Goal: Task Accomplishment & Management: Complete application form

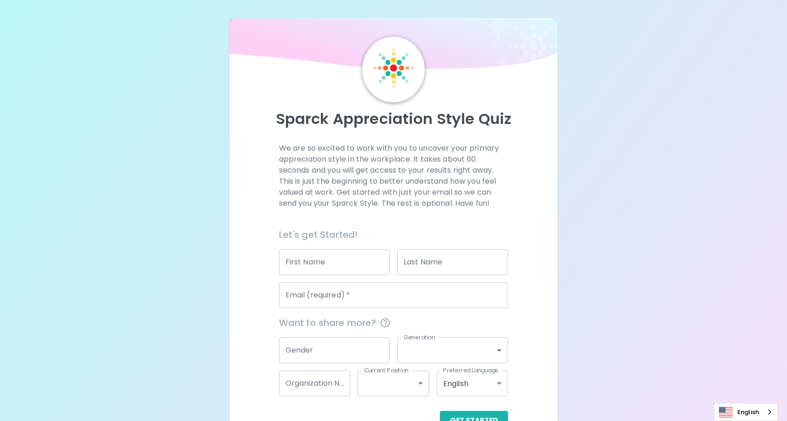
scroll to position [27, 0]
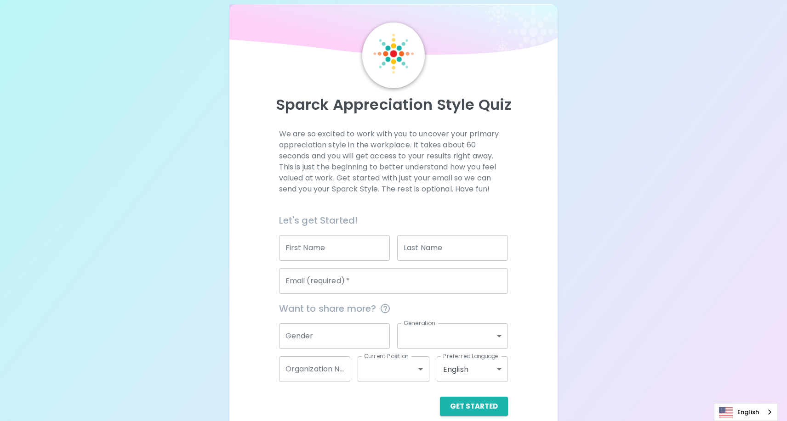
scroll to position [27, 0]
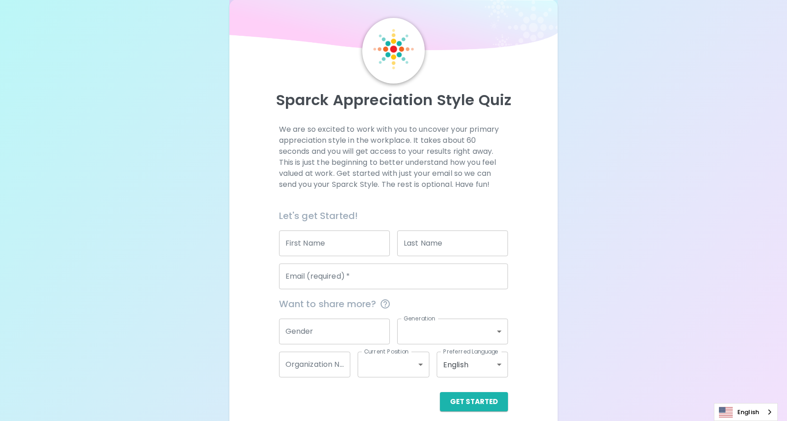
scroll to position [27, 0]
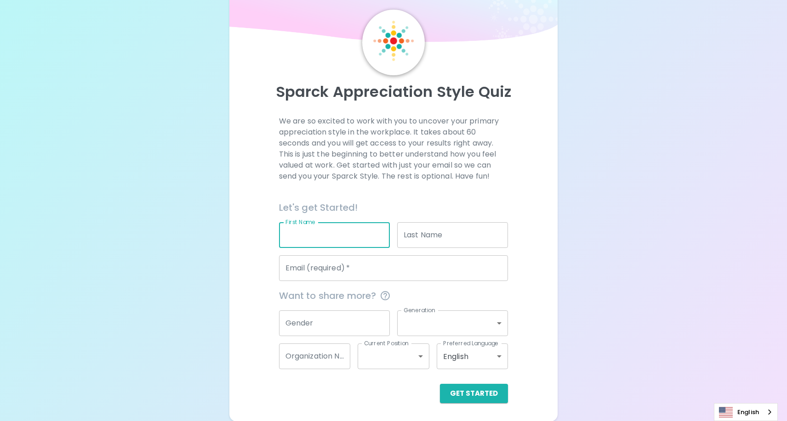
click at [373, 238] on input "First Name" at bounding box center [334, 235] width 111 height 26
type input "[PERSON_NAME]"
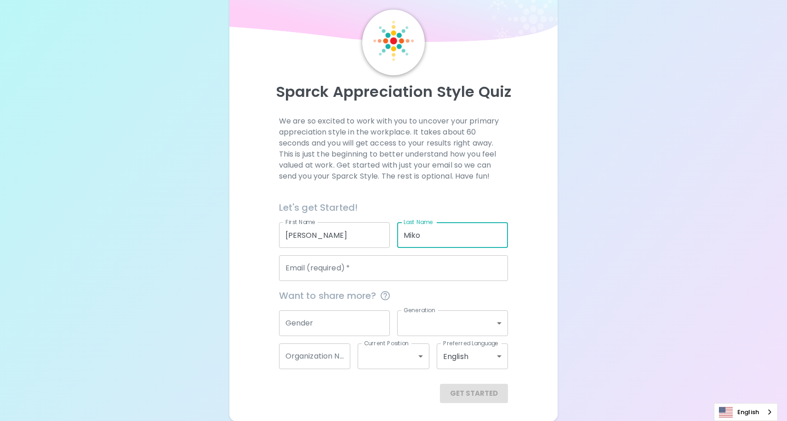
type input "Miko"
click at [379, 283] on div "Want to share more?" at bounding box center [390, 292] width 237 height 22
click at [386, 275] on input "Email (required)   *" at bounding box center [393, 269] width 229 height 26
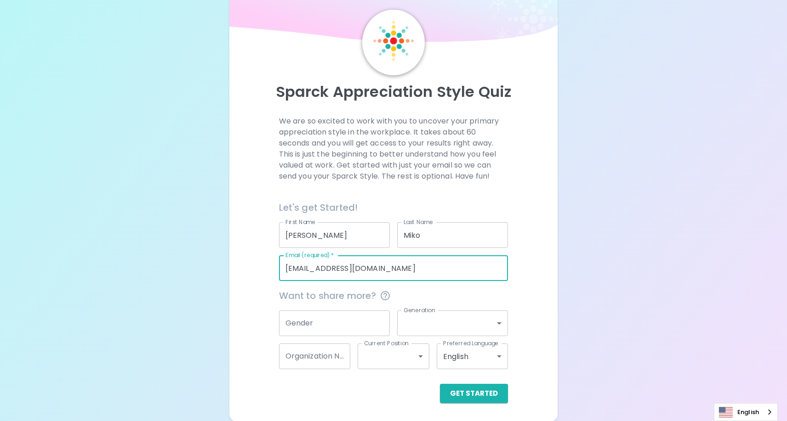
type input "[EMAIL_ADDRESS][DOMAIN_NAME]"
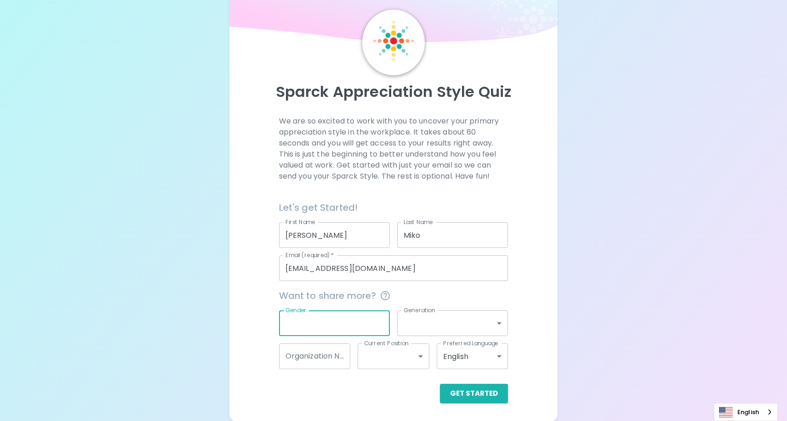
click at [450, 314] on body "Sparck Appreciation Style Quiz We are so excited to work with you to uncover yo…" at bounding box center [393, 197] width 787 height 449
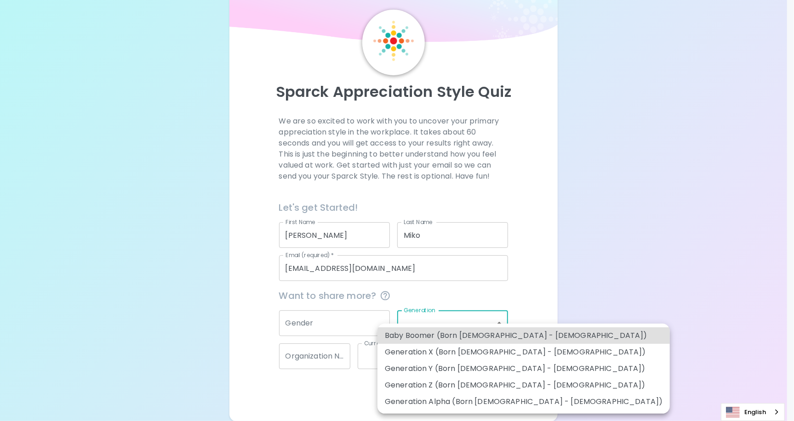
click at [354, 316] on div at bounding box center [397, 210] width 794 height 421
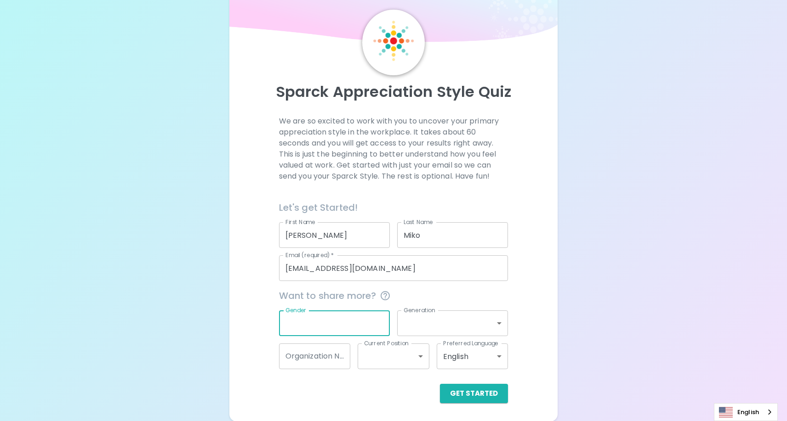
click at [346, 319] on input "Gender" at bounding box center [334, 324] width 111 height 26
type input "[DEMOGRAPHIC_DATA]"
click at [449, 319] on body "Sparck Appreciation Style Quiz We are so excited to work with you to uncover yo…" at bounding box center [393, 197] width 787 height 449
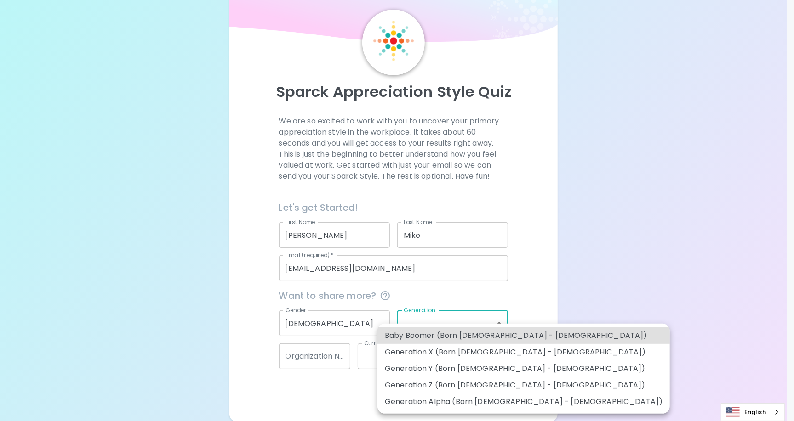
click at [500, 368] on li "Generation Y (Born [DEMOGRAPHIC_DATA] - [DEMOGRAPHIC_DATA])" at bounding box center [523, 369] width 292 height 17
type input "generation_y"
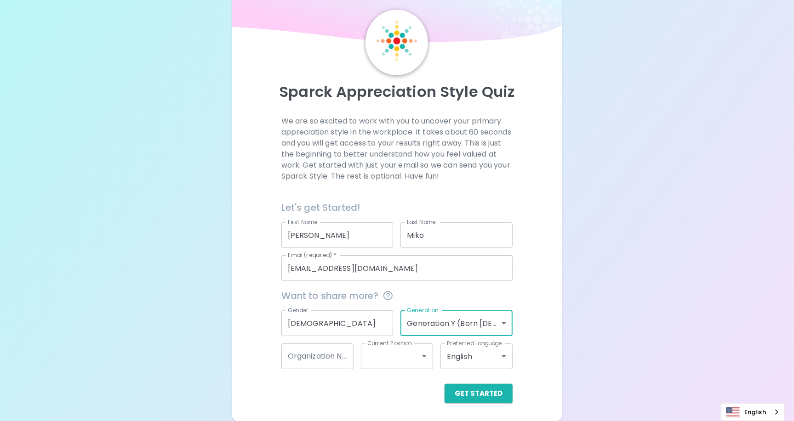
click at [460, 318] on body "Sparck Appreciation Style Quiz We are so excited to work with you to uncover yo…" at bounding box center [397, 197] width 794 height 449
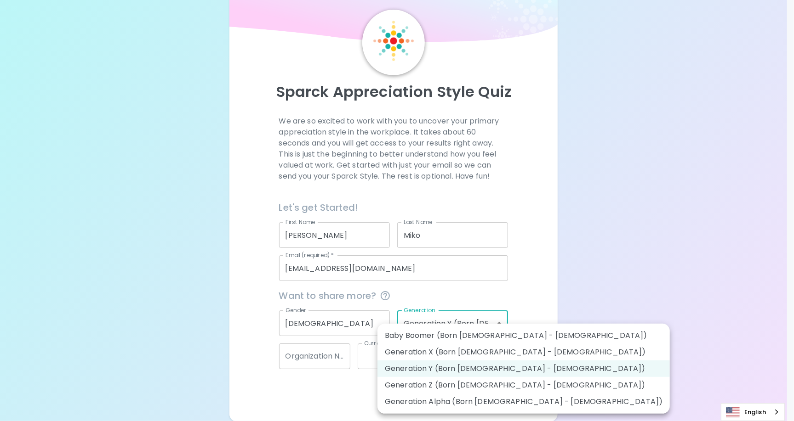
click at [496, 368] on li "Generation Y (Born [DEMOGRAPHIC_DATA] - [DEMOGRAPHIC_DATA])" at bounding box center [523, 369] width 292 height 17
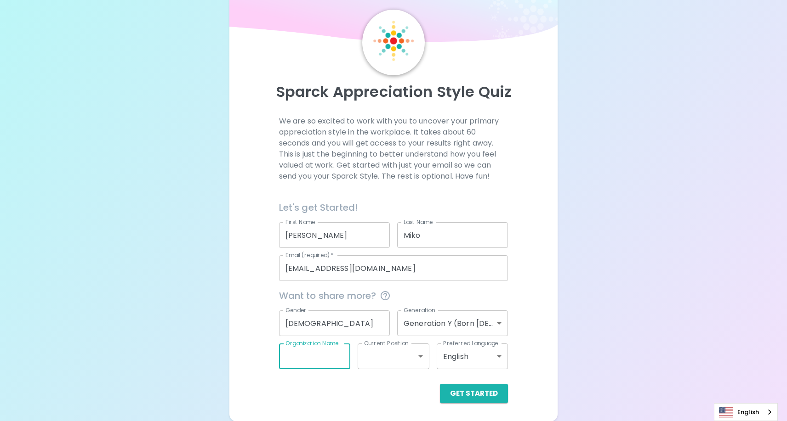
click at [328, 358] on input "Organization Name" at bounding box center [315, 357] width 72 height 26
type input "Engineering"
click at [386, 353] on body "Sparck Appreciation Style Quiz We are so excited to work with you to uncover yo…" at bounding box center [393, 197] width 787 height 449
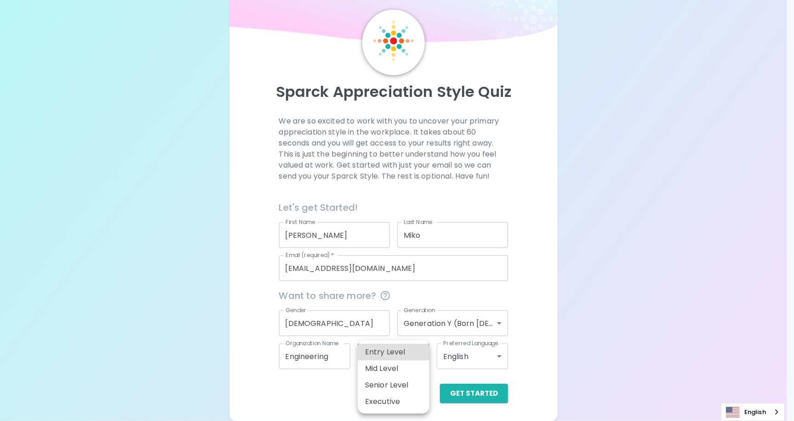
click at [409, 384] on li "Senior Level" at bounding box center [394, 385] width 72 height 17
type input "senior_level"
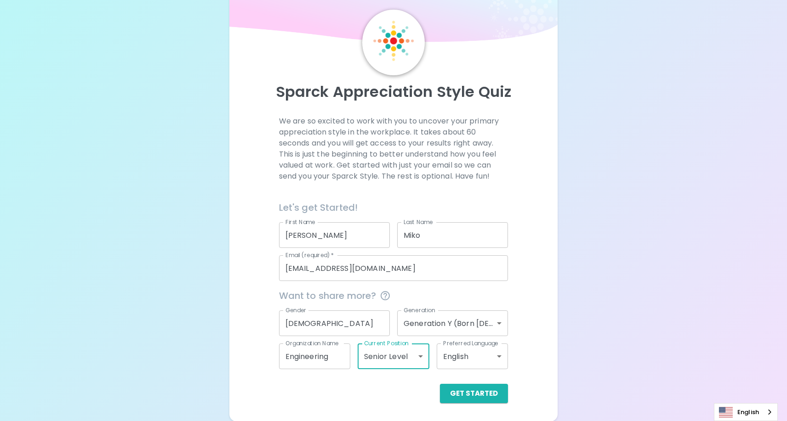
click at [495, 363] on body "Sparck Appreciation Style Quiz We are so excited to work with you to uncover yo…" at bounding box center [393, 197] width 787 height 449
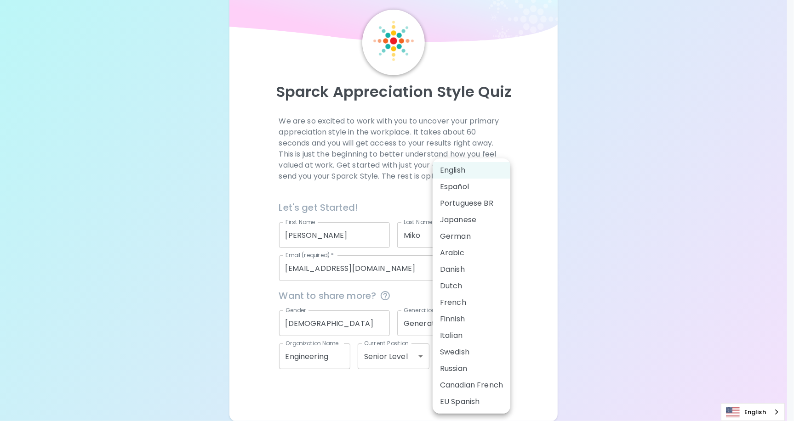
click at [570, 351] on div at bounding box center [397, 210] width 794 height 421
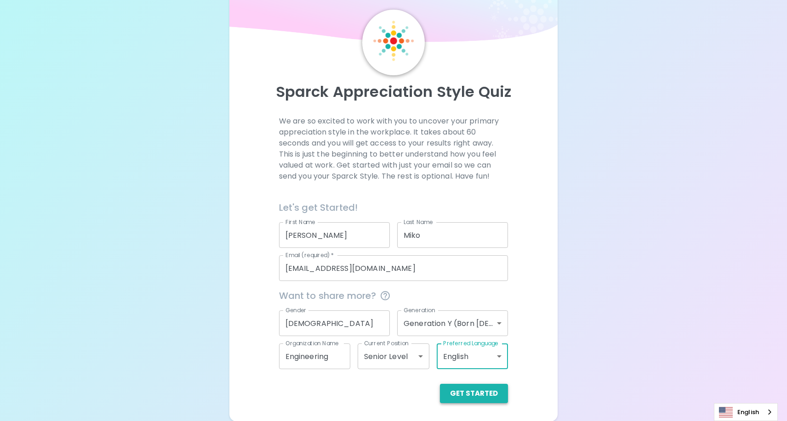
click at [493, 391] on button "Get Started" at bounding box center [474, 393] width 68 height 19
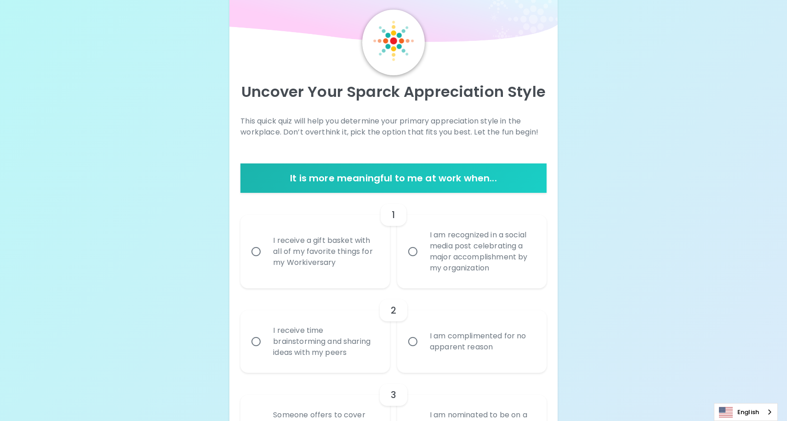
click at [496, 265] on div "I am recognized in a social media post celebrating a major accomplishment by my…" at bounding box center [481, 252] width 119 height 66
click at [422, 261] on input "I am recognized in a social media post celebrating a major accomplishment by my…" at bounding box center [412, 251] width 19 height 19
radio input "true"
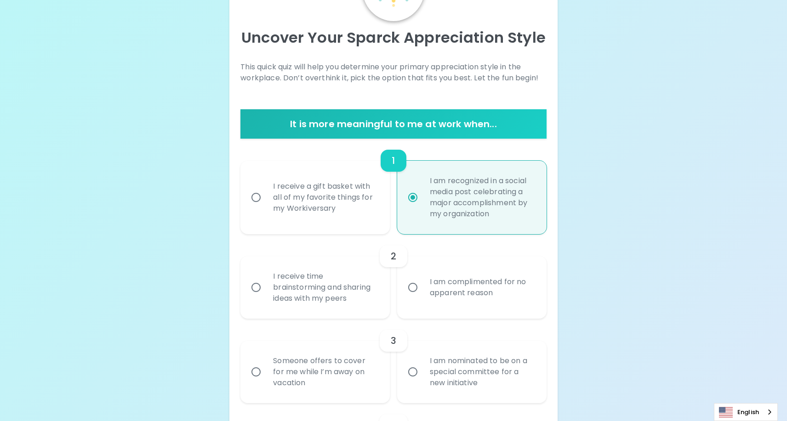
scroll to position [101, 0]
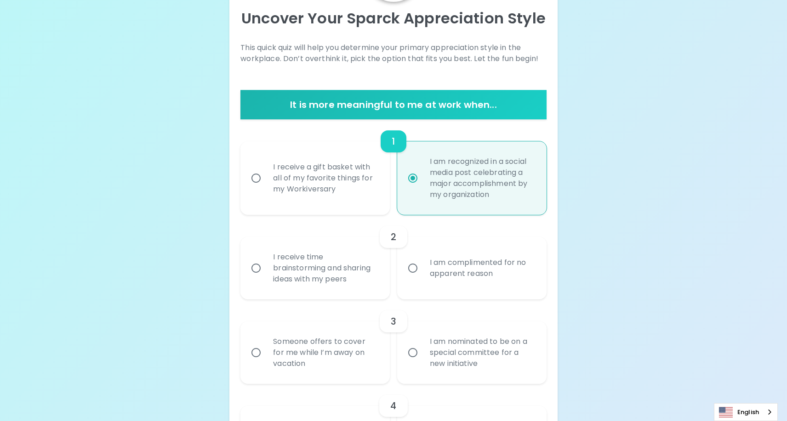
click at [517, 278] on div "I am complimented for no apparent reason" at bounding box center [481, 268] width 119 height 44
click at [422, 278] on input "I am complimented for no apparent reason" at bounding box center [412, 268] width 19 height 19
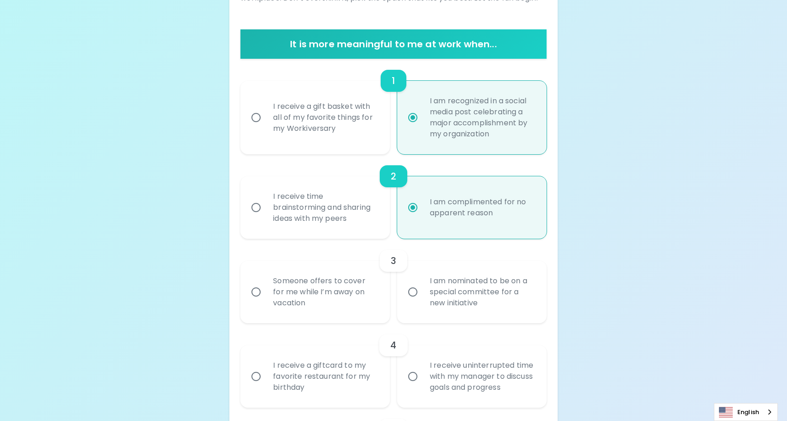
scroll to position [174, 0]
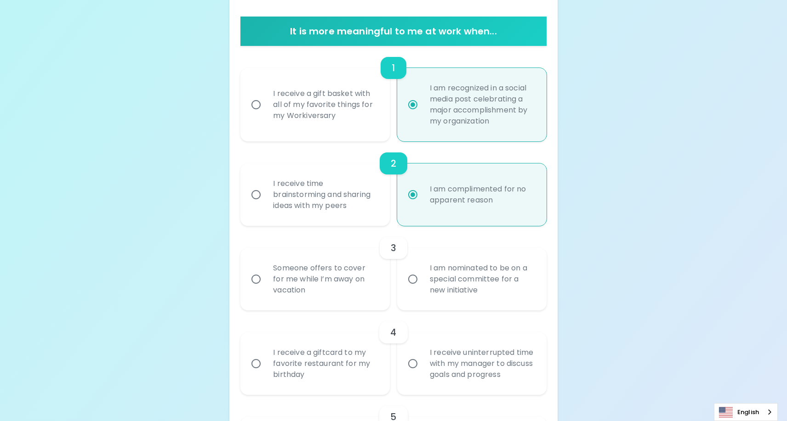
radio input "true"
drag, startPoint x: 521, startPoint y: 202, endPoint x: 424, endPoint y: 189, distance: 97.4
click at [424, 189] on div "I am complimented for no apparent reason" at bounding box center [481, 195] width 119 height 44
copy div "I am complimented for no apparent reason"
click at [306, 196] on div "I receive time brainstorming and sharing ideas with my peers" at bounding box center [325, 194] width 119 height 55
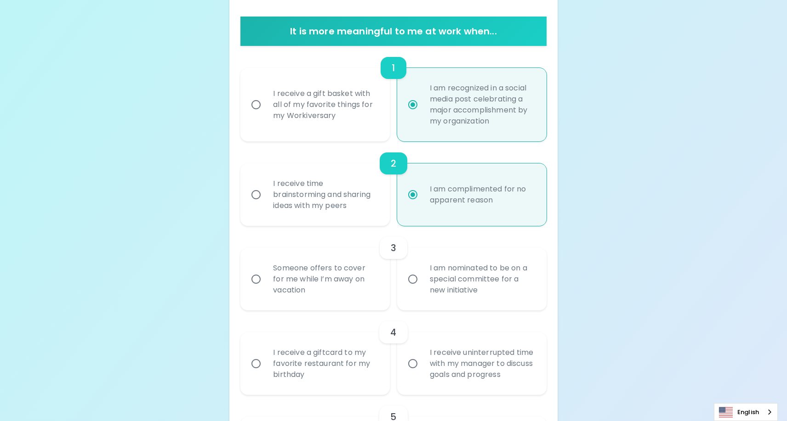
click at [266, 196] on input "I receive time brainstorming and sharing ideas with my peers" at bounding box center [255, 194] width 19 height 19
radio input "true"
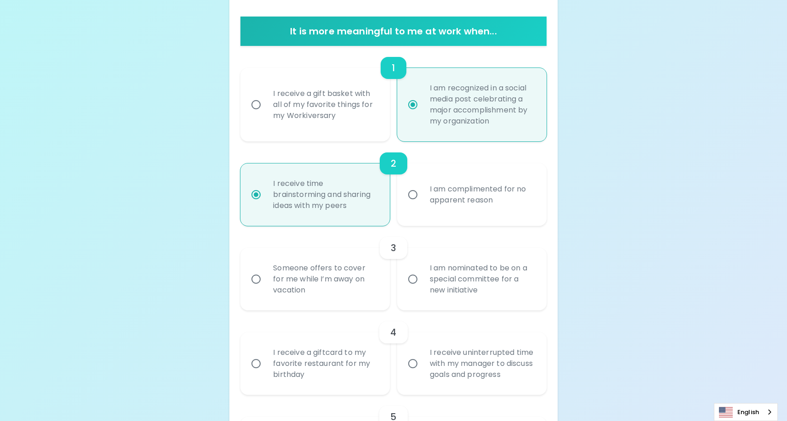
radio input "true"
drag, startPoint x: 511, startPoint y: 291, endPoint x: 428, endPoint y: 265, distance: 86.2
click at [428, 265] on div "I am nominated to be on a special committee for a new initiative" at bounding box center [481, 279] width 119 height 55
copy div "I am nominated to be on a special committee for a new initiative"
click at [516, 278] on div "I am nominated to be on a special committee for a new initiative" at bounding box center [481, 279] width 119 height 55
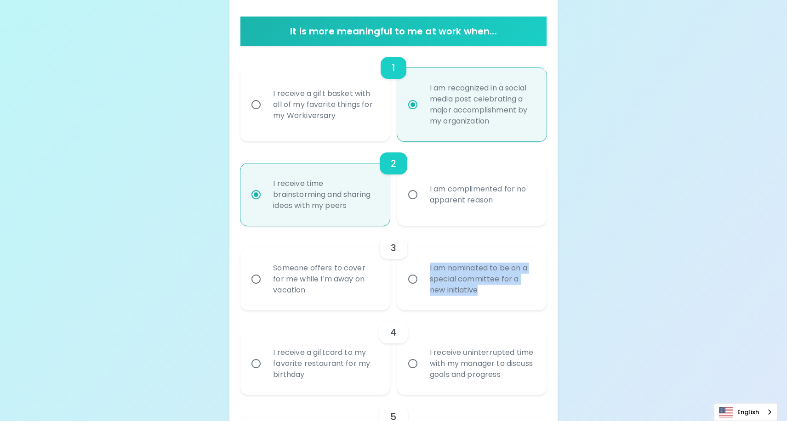
click at [422, 278] on input "I am nominated to be on a special committee for a new initiative" at bounding box center [412, 279] width 19 height 19
radio input "false"
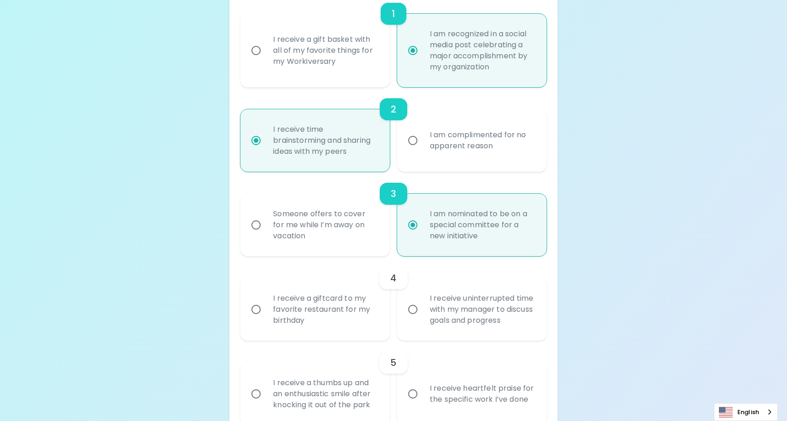
scroll to position [248, 0]
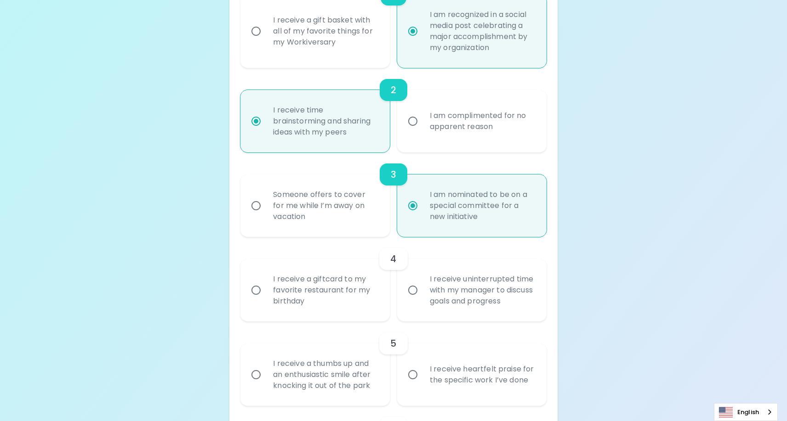
radio input "true"
drag, startPoint x: 545, startPoint y: 303, endPoint x: 430, endPoint y: 277, distance: 118.6
click at [430, 277] on div "I receive uninterrupted time with my manager to discuss goals and progress" at bounding box center [471, 290] width 149 height 62
copy div "I receive uninterrupted time with my manager to discuss goals and progress"
click at [439, 288] on div "I receive uninterrupted time with my manager to discuss goals and progress" at bounding box center [481, 290] width 119 height 55
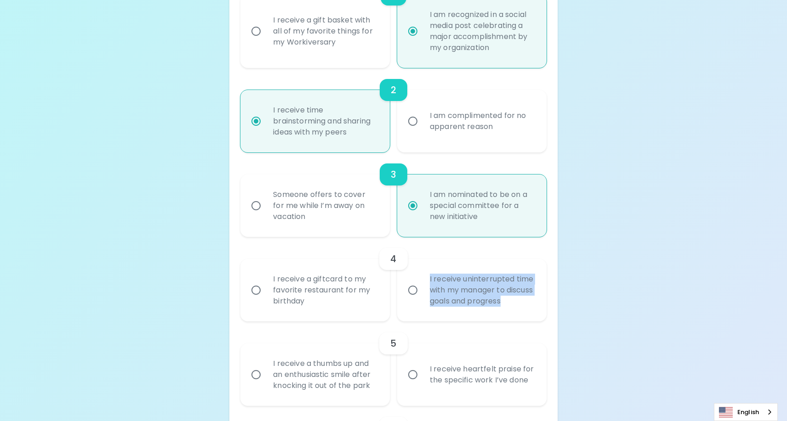
click at [422, 288] on input "I receive uninterrupted time with my manager to discuss goals and progress" at bounding box center [412, 290] width 19 height 19
radio input "false"
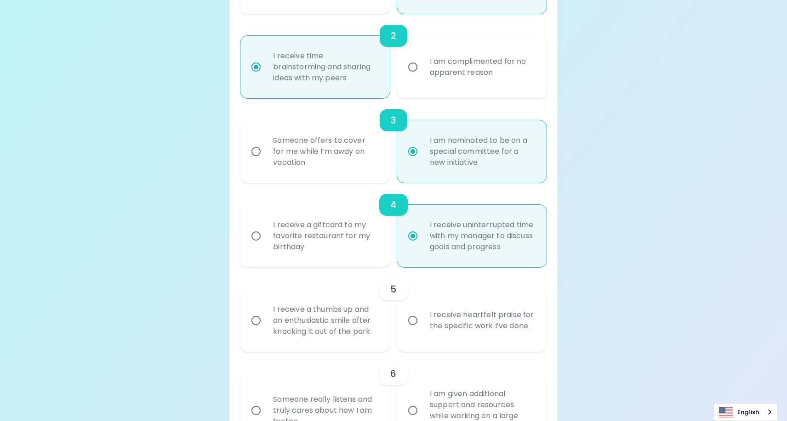
scroll to position [321, 0]
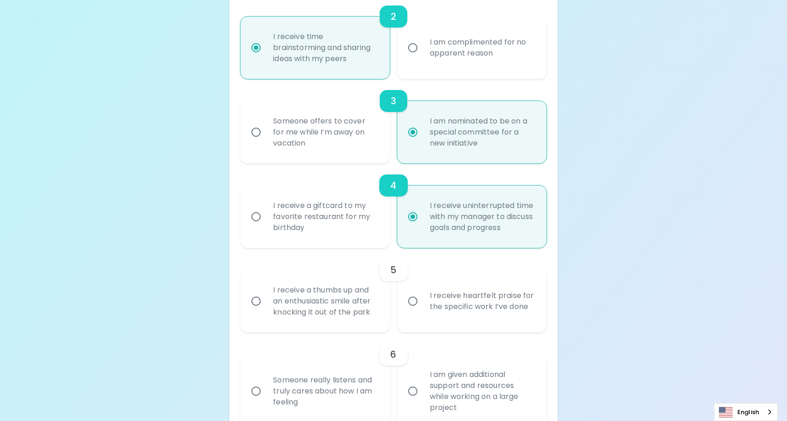
radio input "true"
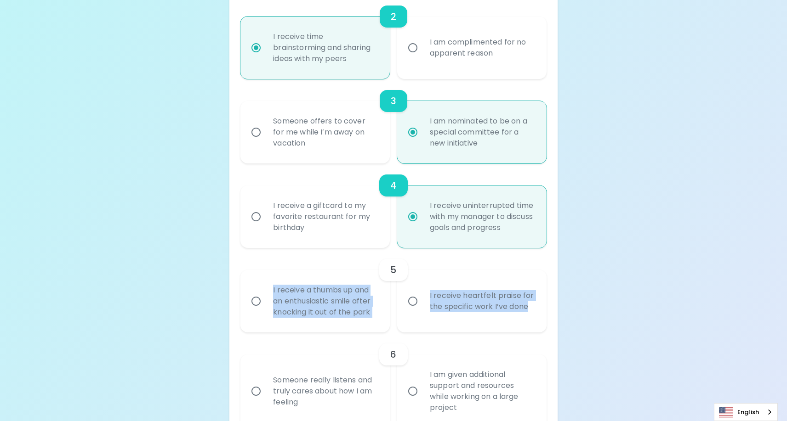
drag, startPoint x: 536, startPoint y: 307, endPoint x: 262, endPoint y: 292, distance: 273.9
click at [262, 292] on div "I receive a thumbs up and an enthusiastic smile after knocking it out of the pa…" at bounding box center [389, 298] width 313 height 70
copy div "I receive a thumbs up and an enthusiastic smile after knocking it out of the pa…"
click at [453, 293] on div "I receive heartfelt praise for the specific work I’ve done" at bounding box center [481, 301] width 119 height 44
click at [422, 293] on input "I receive heartfelt praise for the specific work I’ve done" at bounding box center [412, 301] width 19 height 19
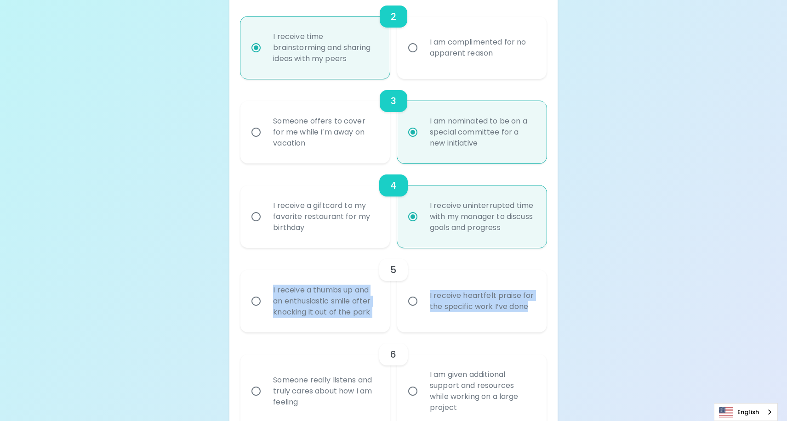
radio input "false"
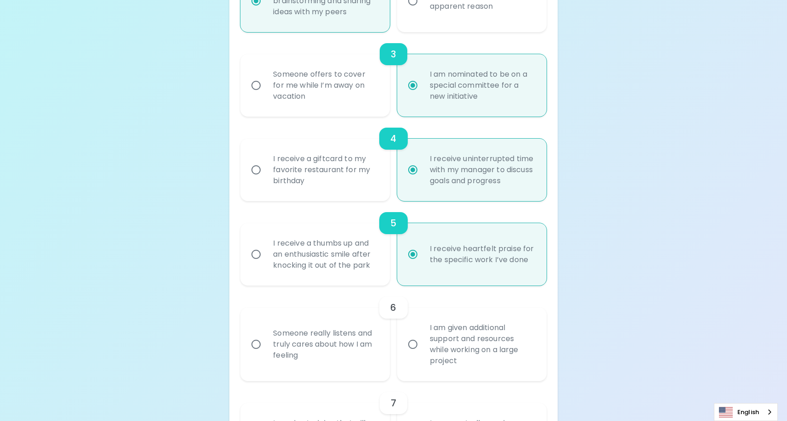
scroll to position [395, 0]
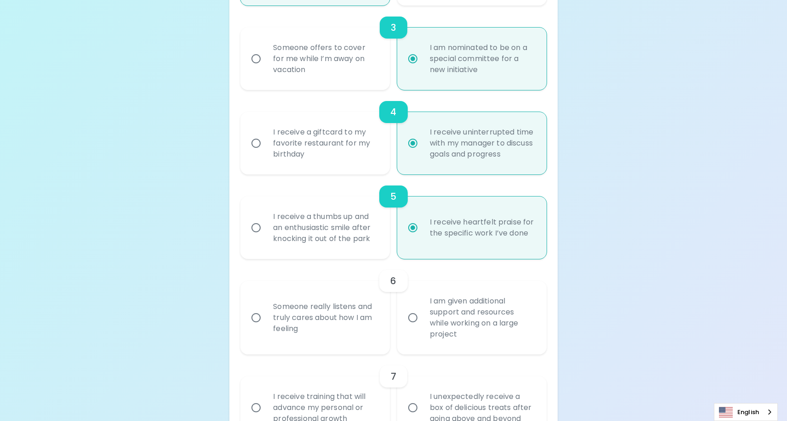
radio input "true"
click at [508, 322] on div "I am given additional support and resources while working on a large project" at bounding box center [481, 318] width 119 height 66
click at [422, 322] on input "I am given additional support and resources while working on a large project" at bounding box center [412, 317] width 19 height 19
radio input "false"
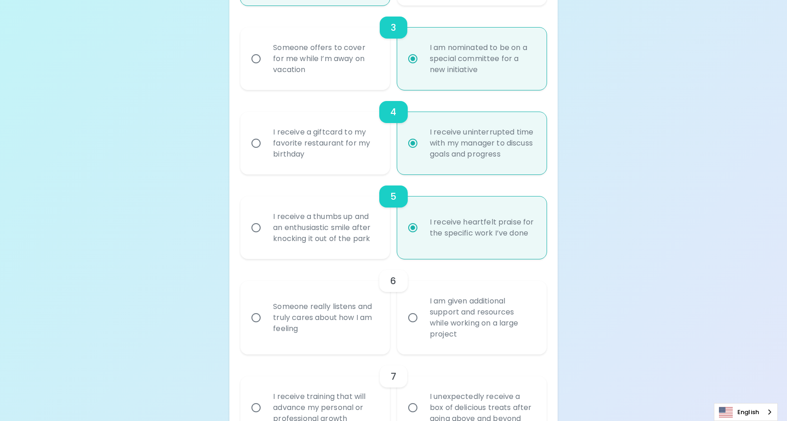
radio input "false"
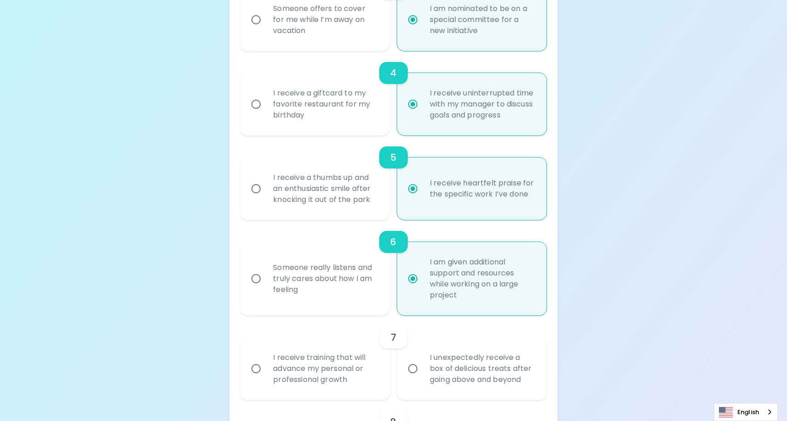
scroll to position [468, 0]
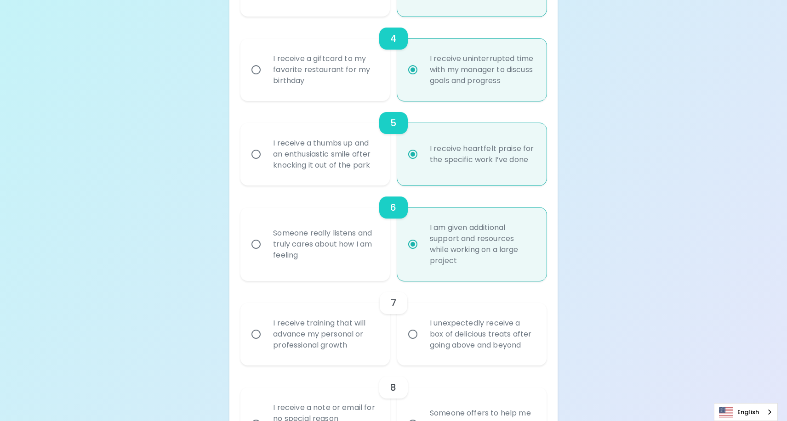
radio input "true"
click at [326, 250] on div "Someone really listens and truly cares about how I am feeling" at bounding box center [325, 244] width 119 height 55
click at [266, 250] on input "Someone really listens and truly cares about how I am feeling" at bounding box center [255, 244] width 19 height 19
radio input "false"
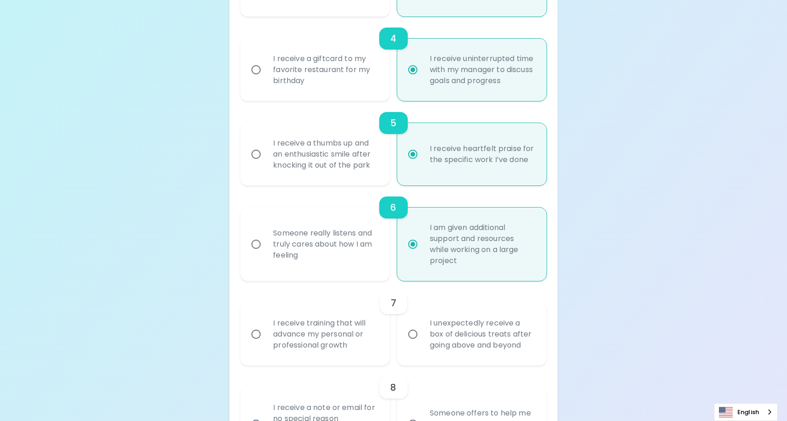
radio input "false"
radio input "true"
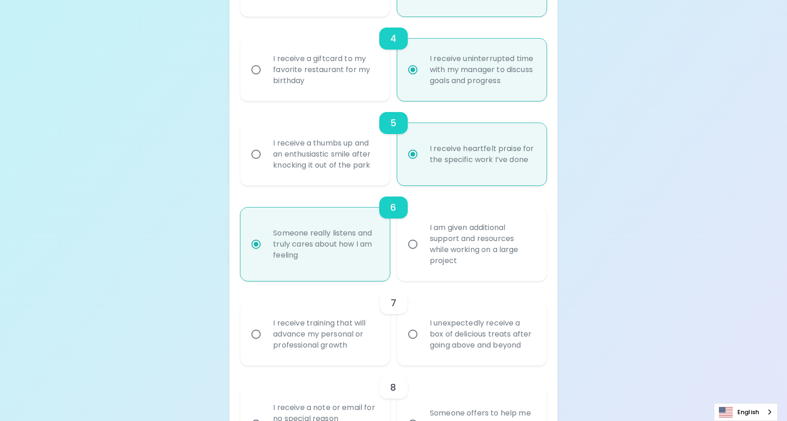
radio input "true"
click at [483, 250] on div "I am given additional support and resources while working on a large project" at bounding box center [481, 244] width 119 height 66
click at [422, 250] on input "I am given additional support and resources while working on a large project" at bounding box center [412, 244] width 19 height 19
radio input "false"
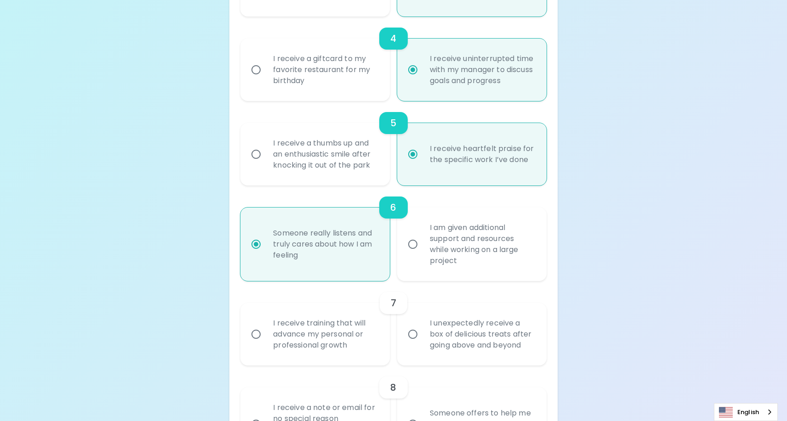
radio input "false"
radio input "true"
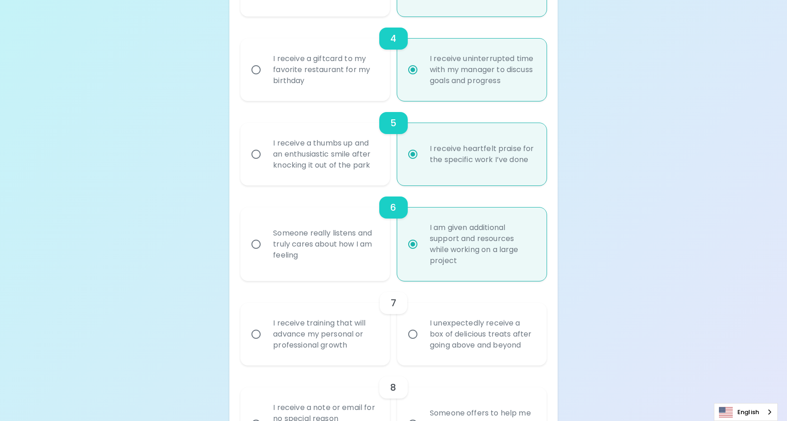
radio input "true"
click at [330, 244] on div "Someone really listens and truly cares about how I am feeling" at bounding box center [325, 244] width 119 height 55
click at [266, 244] on input "Someone really listens and truly cares about how I am feeling" at bounding box center [255, 244] width 19 height 19
radio input "false"
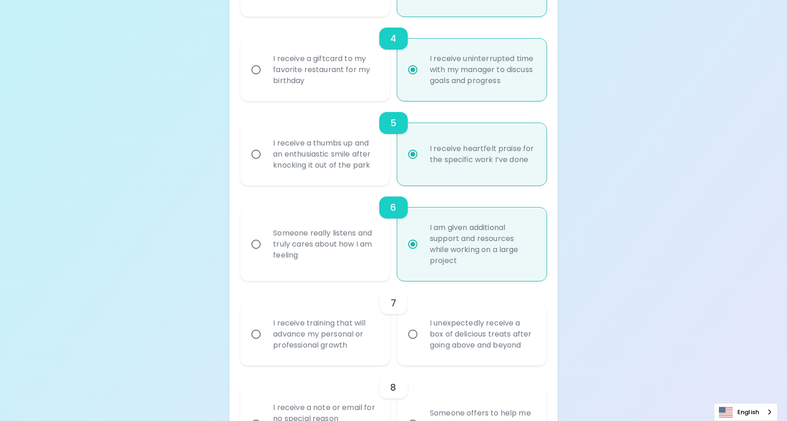
radio input "false"
radio input "true"
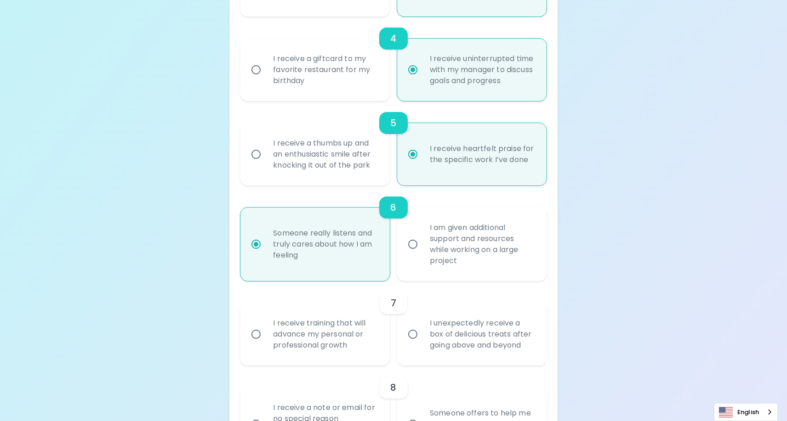
radio input "true"
click at [363, 330] on div "I receive training that will advance my personal or professional growth" at bounding box center [325, 334] width 119 height 55
click at [266, 330] on input "I receive training that will advance my personal or professional growth" at bounding box center [255, 334] width 19 height 19
radio input "false"
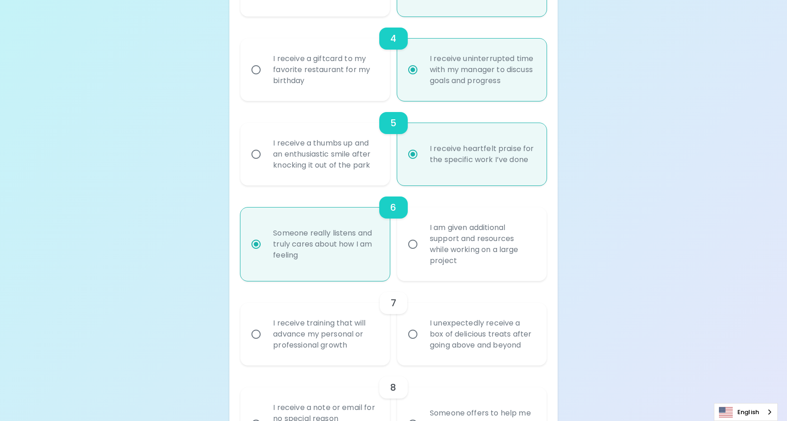
radio input "false"
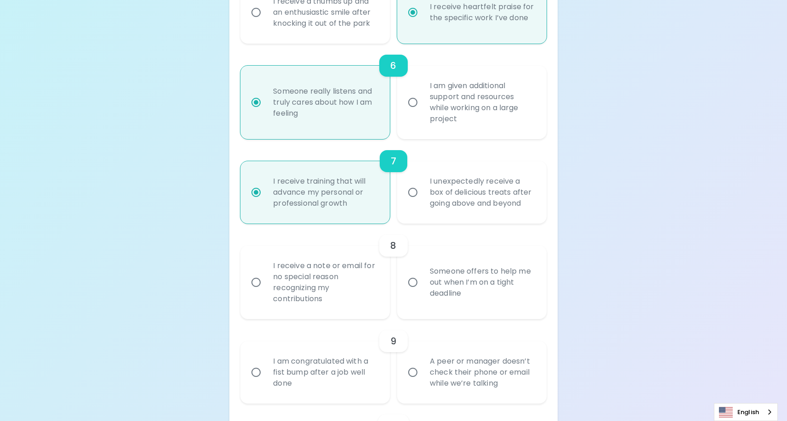
scroll to position [626, 0]
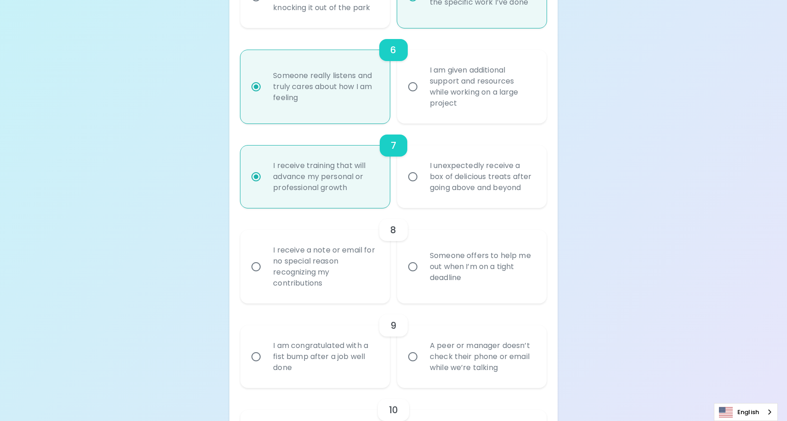
radio input "true"
click at [312, 263] on div "I receive a note or email for no special reason recognizing my contributions" at bounding box center [325, 267] width 119 height 66
click at [266, 263] on input "I receive a note or email for no special reason recognizing my contributions" at bounding box center [255, 266] width 19 height 19
radio input "false"
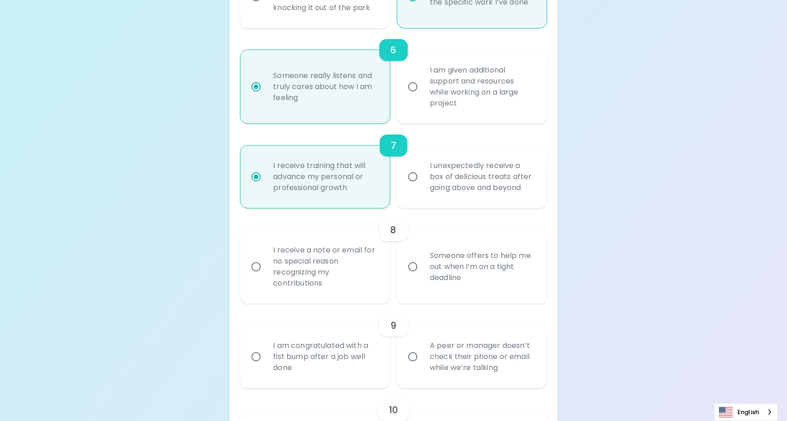
radio input "false"
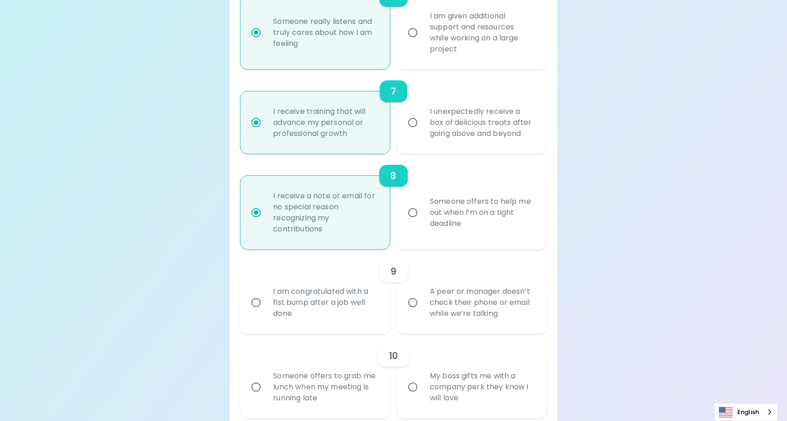
scroll to position [699, 0]
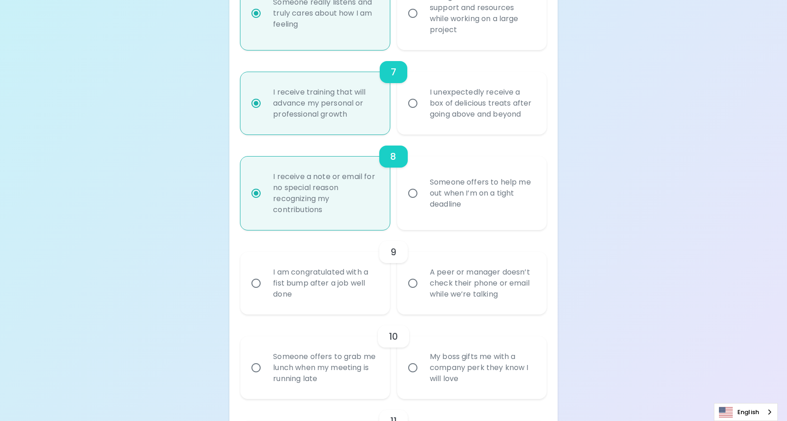
radio input "true"
click at [341, 279] on div "I am congratulated with a fist bump after a job well done" at bounding box center [325, 283] width 119 height 55
click at [266, 279] on input "I am congratulated with a fist bump after a job well done" at bounding box center [255, 283] width 19 height 19
radio input "false"
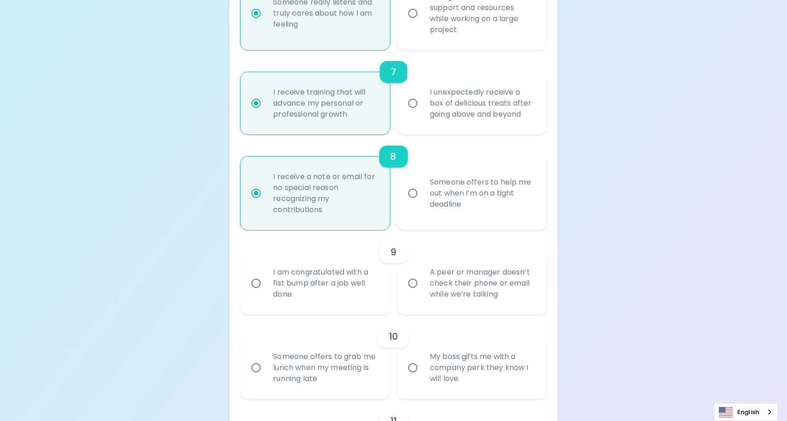
radio input "false"
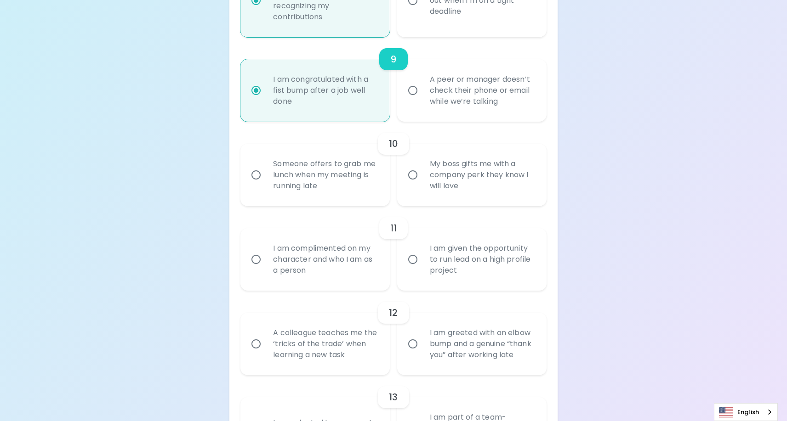
scroll to position [911, 0]
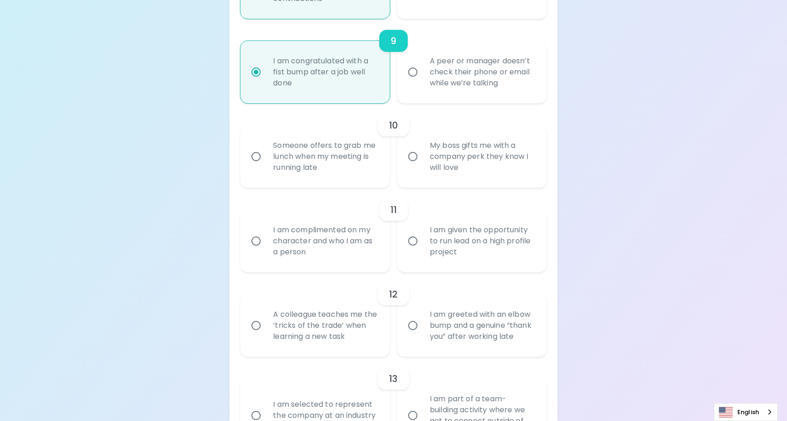
radio input "true"
click at [514, 164] on div "My boss gifts me with a company perk they know I will love" at bounding box center [481, 156] width 119 height 55
click at [422, 164] on input "My boss gifts me with a company perk they know I will love" at bounding box center [412, 156] width 19 height 19
radio input "false"
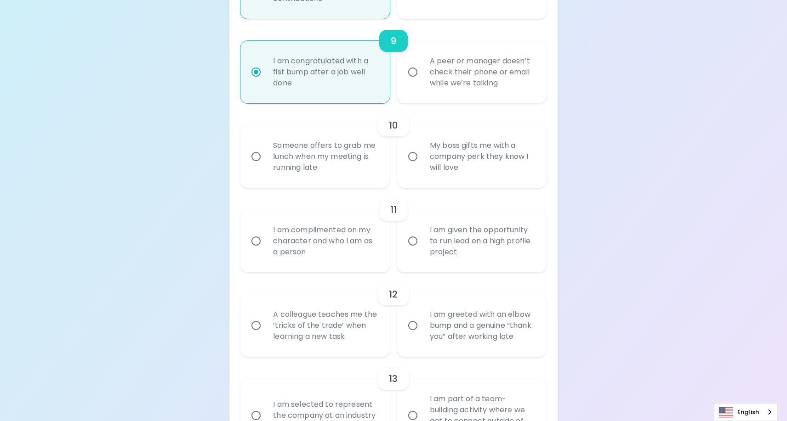
radio input "false"
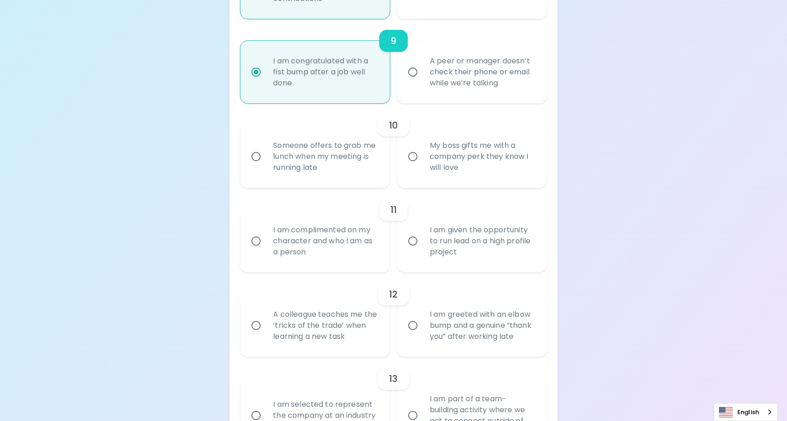
radio input "false"
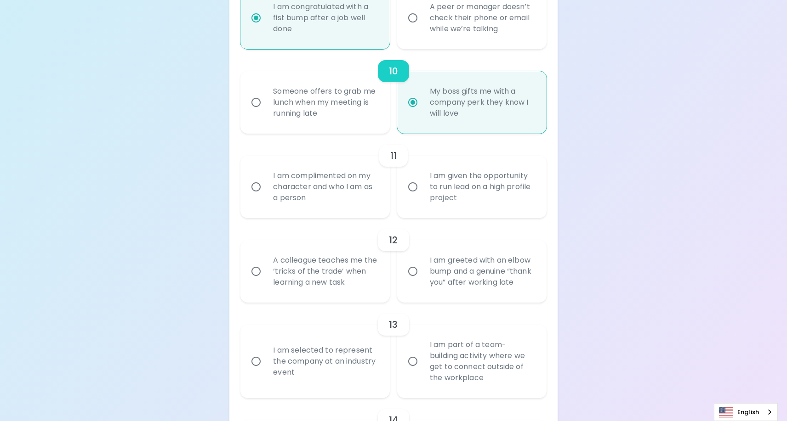
scroll to position [984, 0]
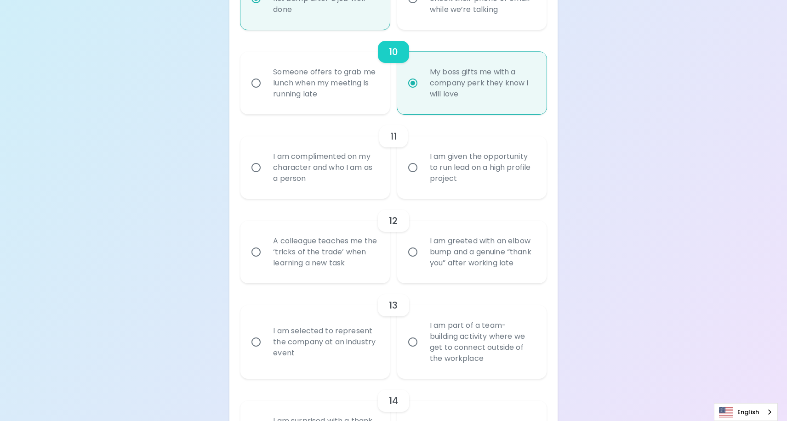
radio input "true"
drag, startPoint x: 347, startPoint y: 181, endPoint x: 270, endPoint y: 162, distance: 79.9
click at [270, 162] on div "I am complimented on my character and who I am as a person" at bounding box center [325, 167] width 119 height 55
drag, startPoint x: 270, startPoint y: 162, endPoint x: 649, endPoint y: 170, distance: 379.7
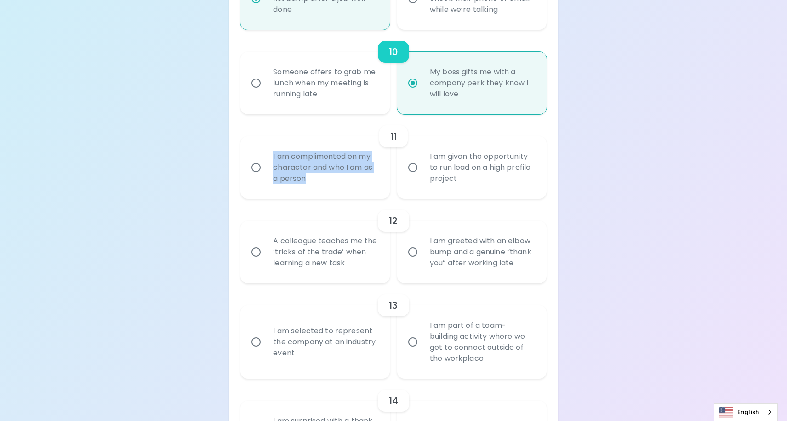
drag, startPoint x: 343, startPoint y: 180, endPoint x: 264, endPoint y: 154, distance: 83.6
click at [264, 154] on label "I am complimented on my character and who I am as a person" at bounding box center [309, 167] width 149 height 62
copy div "I am complimented on my character and who I am as a person"
click at [301, 160] on div "I am complimented on my character and who I am as a person" at bounding box center [325, 167] width 119 height 55
click at [266, 160] on input "I am complimented on my character and who I am as a person" at bounding box center [255, 167] width 19 height 19
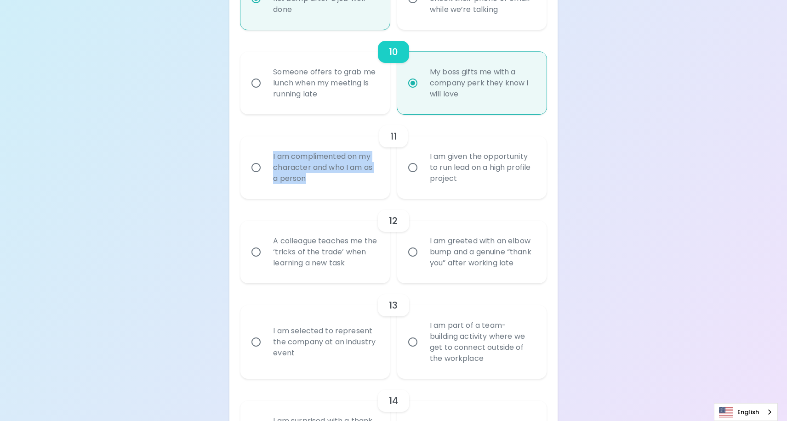
radio input "false"
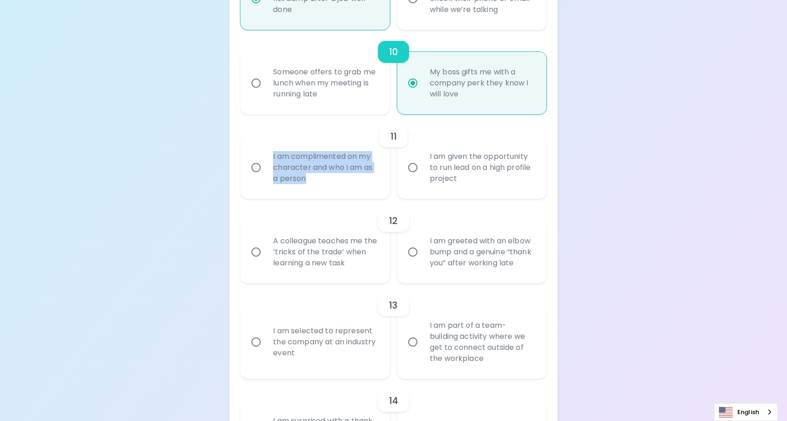
radio input "false"
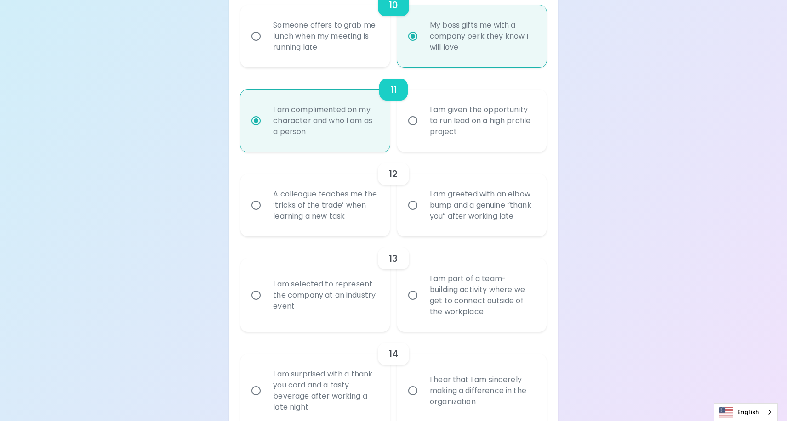
scroll to position [1058, 0]
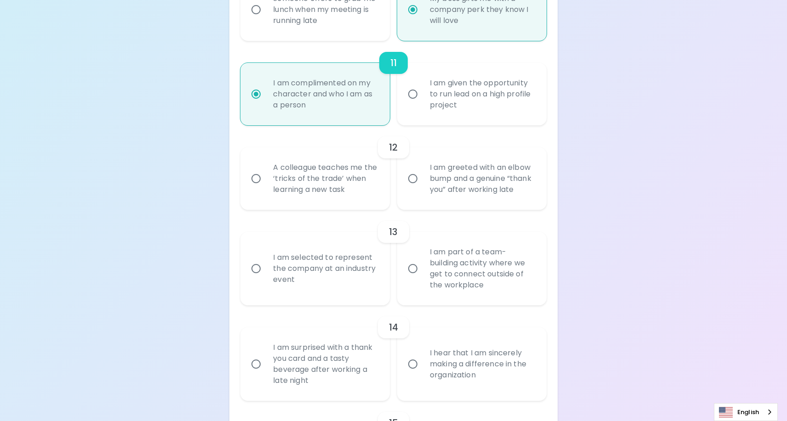
radio input "true"
drag, startPoint x: 486, startPoint y: 108, endPoint x: 428, endPoint y: 83, distance: 63.2
click at [428, 83] on div "I am given the opportunity to run lead on a high profile project" at bounding box center [481, 94] width 119 height 55
copy div "I am given the opportunity to run lead on a high profile project"
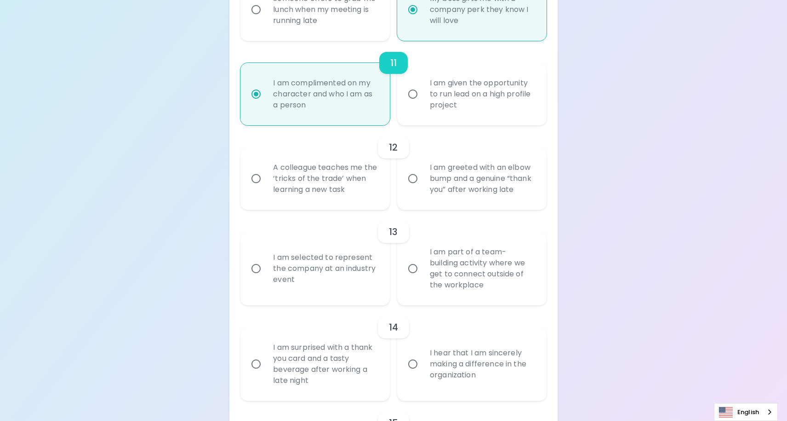
click at [506, 94] on div "I am given the opportunity to run lead on a high profile project" at bounding box center [481, 94] width 119 height 55
click at [422, 94] on input "I am given the opportunity to run lead on a high profile project" at bounding box center [412, 94] width 19 height 19
radio input "false"
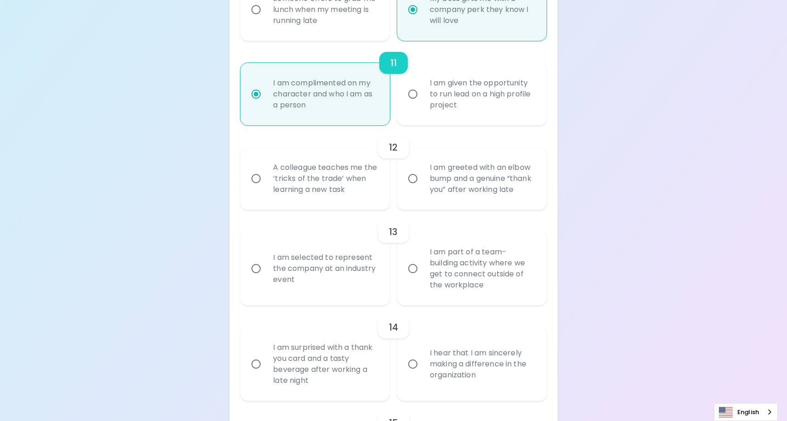
radio input "false"
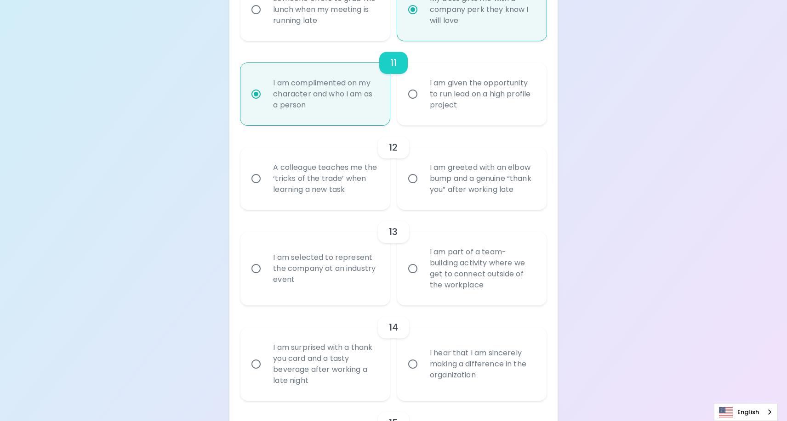
radio input "false"
radio input "true"
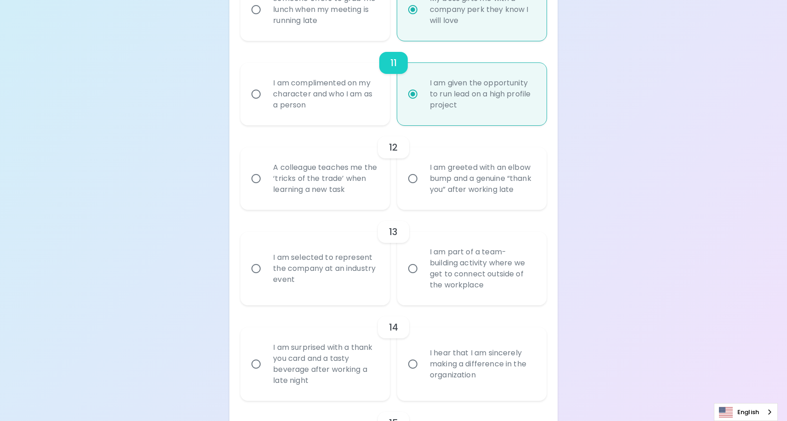
radio input "true"
drag, startPoint x: 381, startPoint y: 199, endPoint x: 273, endPoint y: 170, distance: 112.5
click at [273, 170] on div "A colleague teaches me the ‘tricks of the trade’ when learning a new task" at bounding box center [325, 178] width 119 height 55
copy div "A colleague teaches me the ‘tricks of the trade’ when learning a new task"
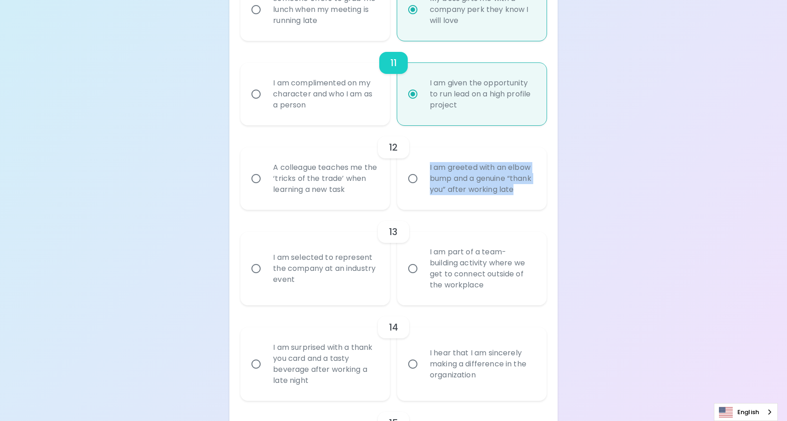
drag, startPoint x: 505, startPoint y: 201, endPoint x: 416, endPoint y: 167, distance: 95.4
click at [416, 167] on label "I am greeted with an elbow bump and a genuine “thank you” after working late" at bounding box center [466, 179] width 149 height 62
copy div "I am greeted with an elbow bump and a genuine “thank you” after working late"
click at [325, 193] on div "A colleague teaches me the ‘tricks of the trade’ when learning a new task" at bounding box center [325, 178] width 119 height 55
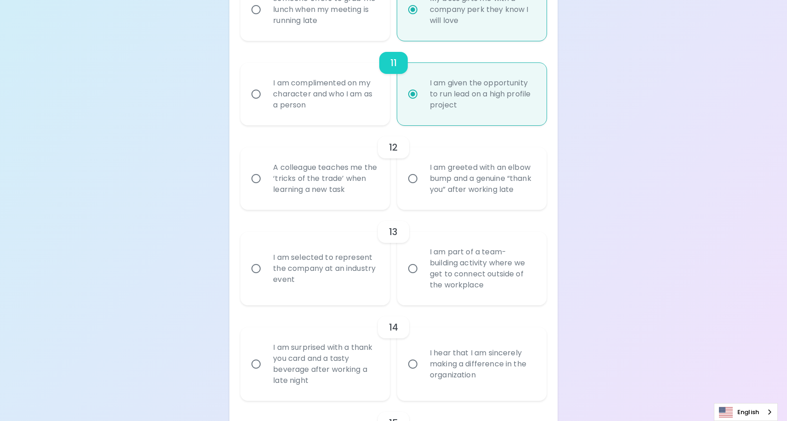
click at [266, 188] on input "A colleague teaches me the ‘tricks of the trade’ when learning a new task" at bounding box center [255, 178] width 19 height 19
radio input "false"
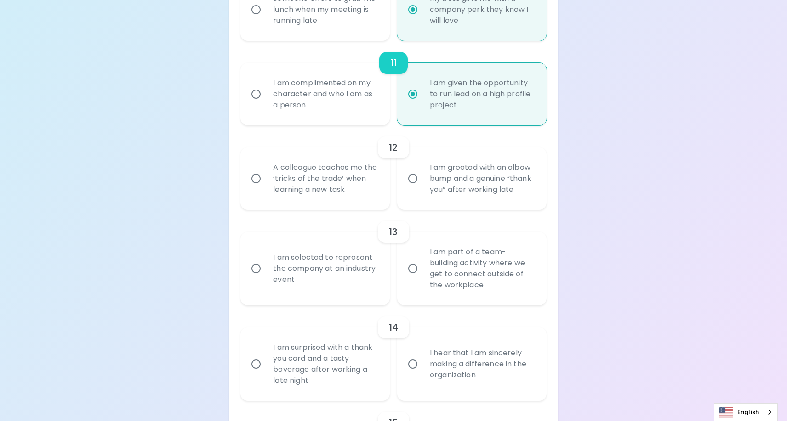
radio input "false"
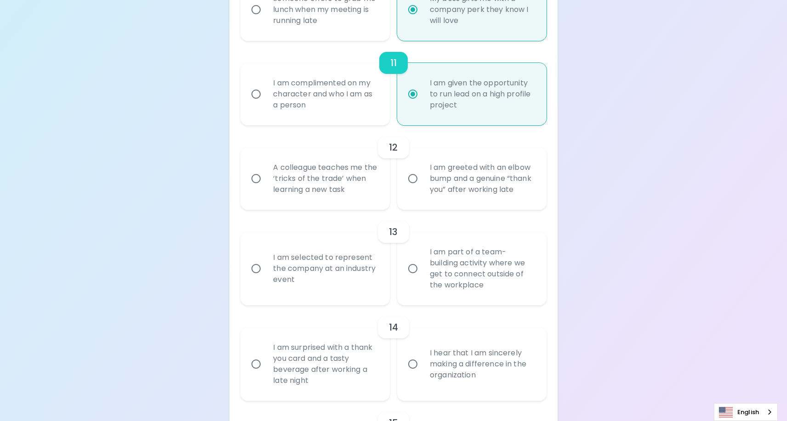
radio input "false"
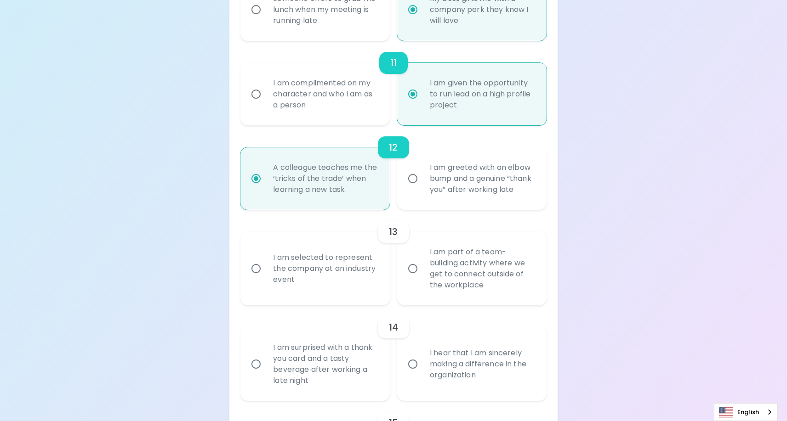
scroll to position [1131, 0]
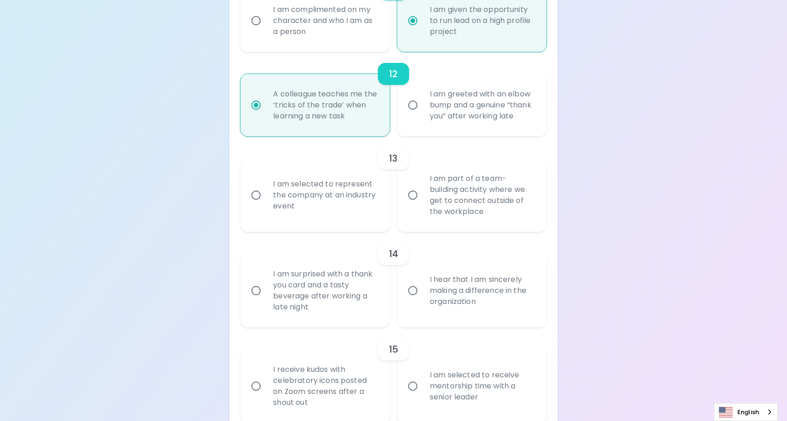
radio input "true"
click at [348, 207] on div "I am selected to represent the company at an industry event" at bounding box center [325, 195] width 119 height 55
click at [266, 205] on input "I am selected to represent the company at an industry event" at bounding box center [255, 195] width 19 height 19
radio input "false"
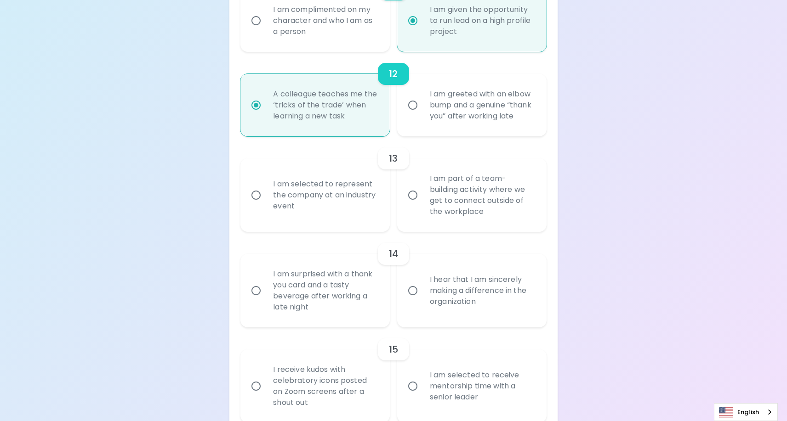
radio input "false"
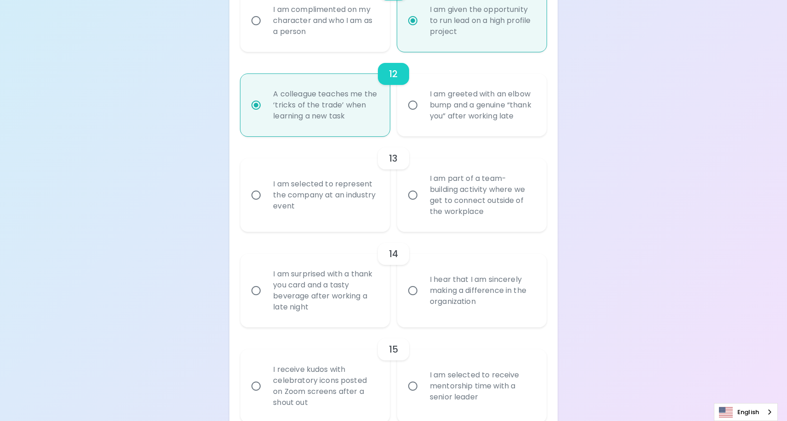
radio input "false"
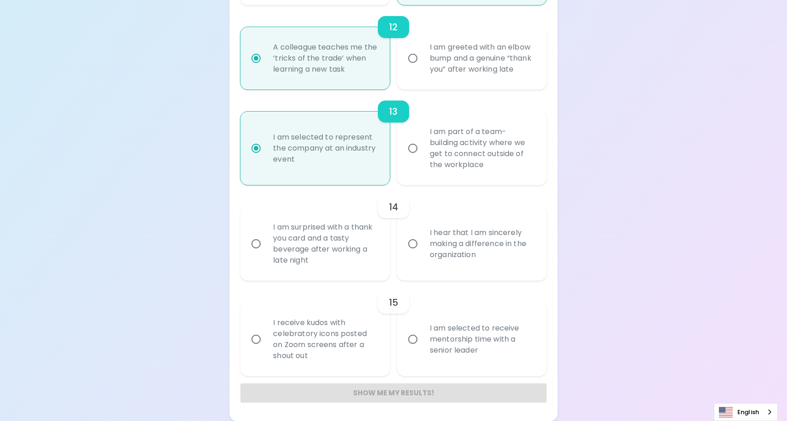
scroll to position [1189, 0]
radio input "true"
drag, startPoint x: 501, startPoint y: 154, endPoint x: 538, endPoint y: 154, distance: 36.3
click at [501, 154] on div "I am part of a team-building activity where we get to connect outside of the wo…" at bounding box center [481, 148] width 119 height 66
click at [422, 154] on input "I am part of a team-building activity where we get to connect outside of the wo…" at bounding box center [412, 148] width 19 height 19
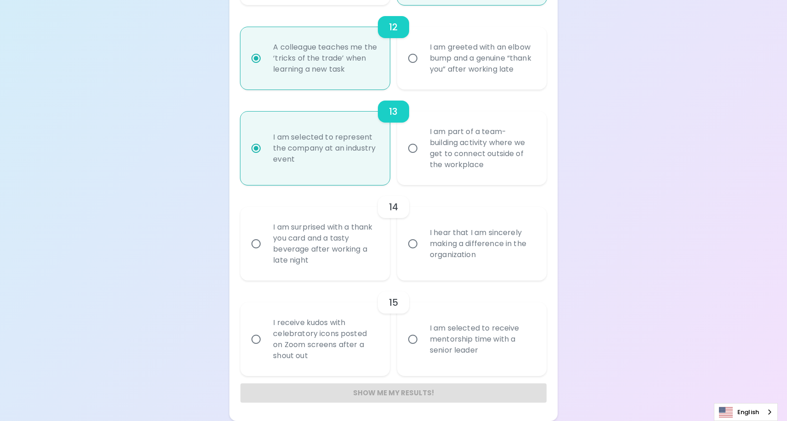
radio input "false"
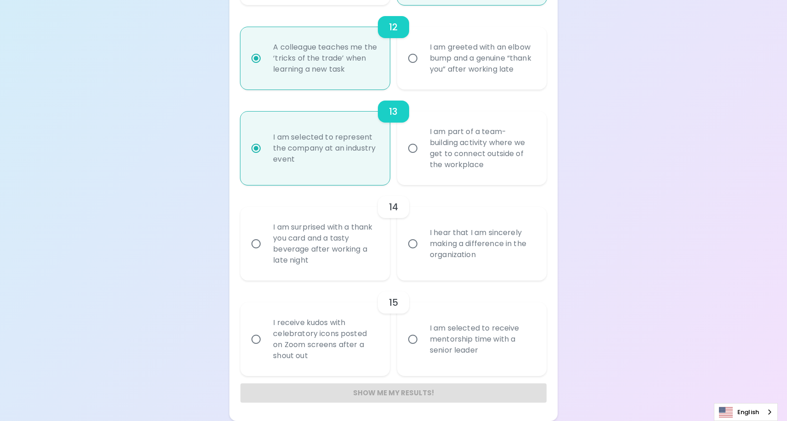
radio input "false"
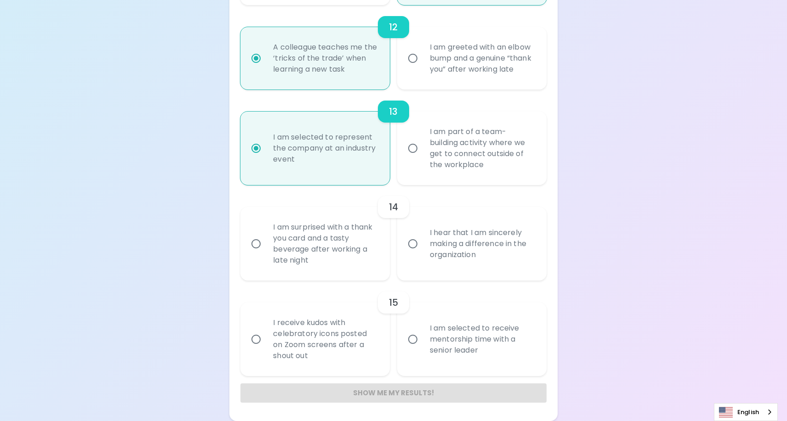
radio input "false"
radio input "true"
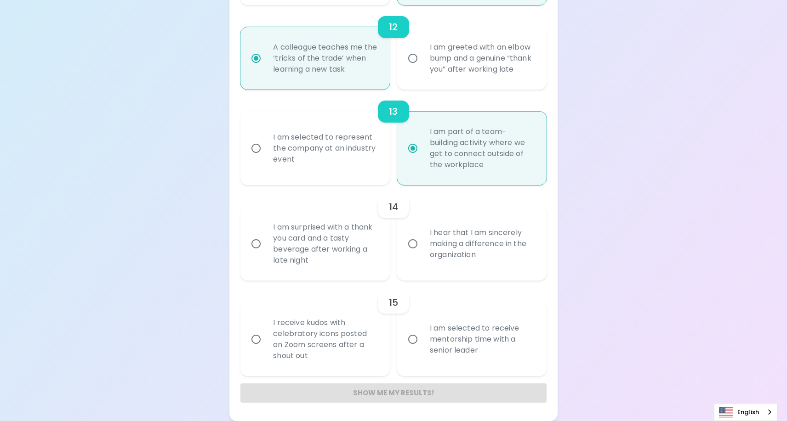
radio input "true"
drag, startPoint x: 363, startPoint y: 263, endPoint x: 274, endPoint y: 234, distance: 92.9
click at [274, 234] on div "I am surprised with a thank you card and a tasty beverage after working a late …" at bounding box center [325, 244] width 119 height 66
click at [515, 244] on div "I hear that I am sincerely making a difference in the organization" at bounding box center [481, 243] width 119 height 55
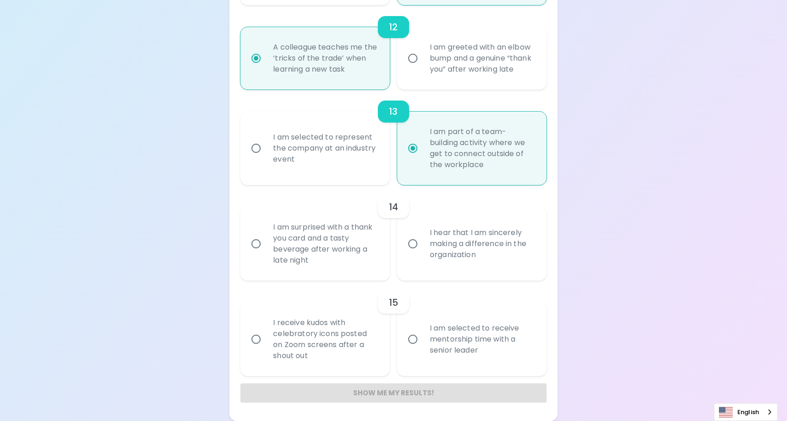
click at [422, 244] on input "I hear that I am sincerely making a difference in the organization" at bounding box center [412, 243] width 19 height 19
radio input "false"
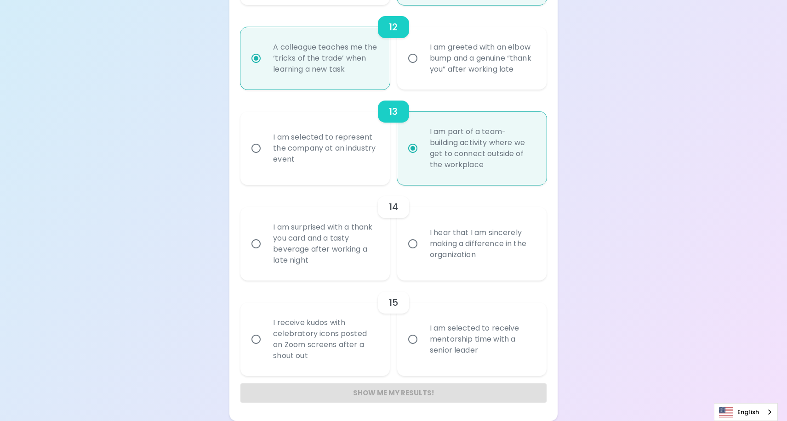
radio input "false"
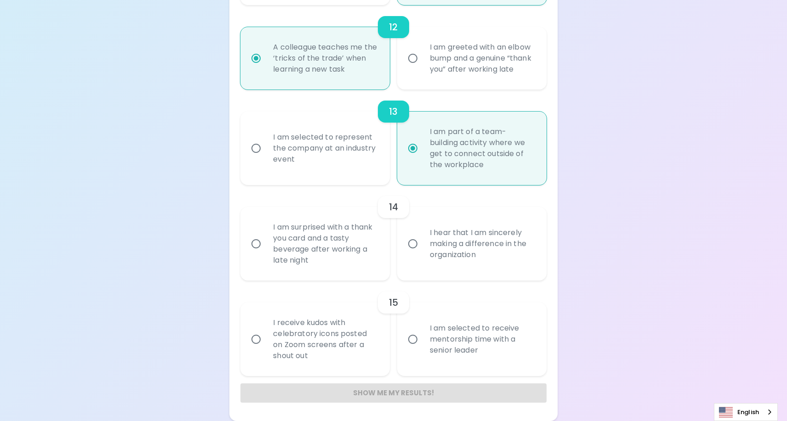
radio input "false"
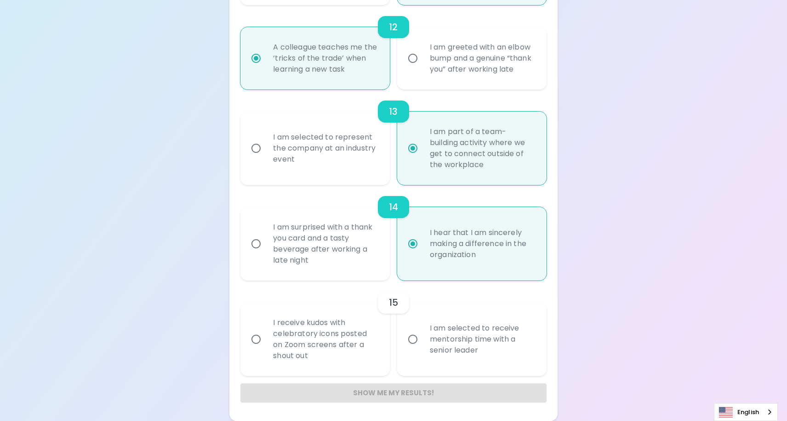
radio input "true"
drag, startPoint x: 329, startPoint y: 358, endPoint x: 255, endPoint y: 326, distance: 80.4
click at [255, 326] on label "I receive kudos with celebratory icons posted on Zoom screens after a shout out" at bounding box center [309, 340] width 149 height 74
copy div "I receive kudos with celebratory icons posted on Zoom screens after a shout out"
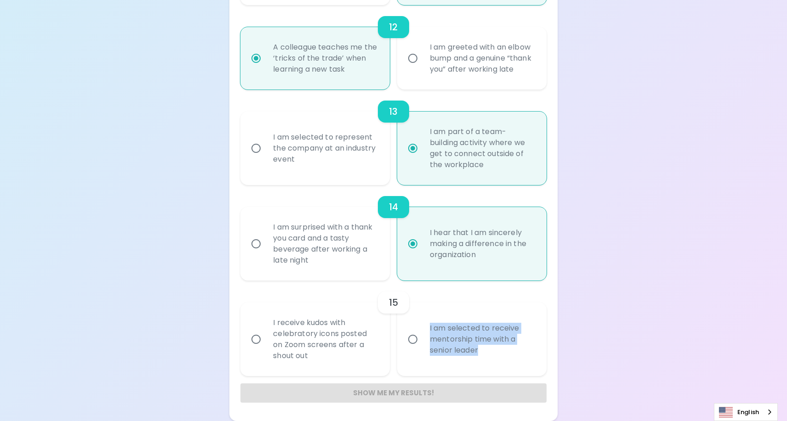
drag, startPoint x: 496, startPoint y: 355, endPoint x: 429, endPoint y: 329, distance: 72.2
click at [429, 329] on div "I am selected to receive mentorship time with a senior leader" at bounding box center [481, 339] width 119 height 55
copy div "I am selected to receive mentorship time with a senior leader"
click at [423, 330] on div "I am selected to receive mentorship time with a senior leader" at bounding box center [481, 339] width 119 height 55
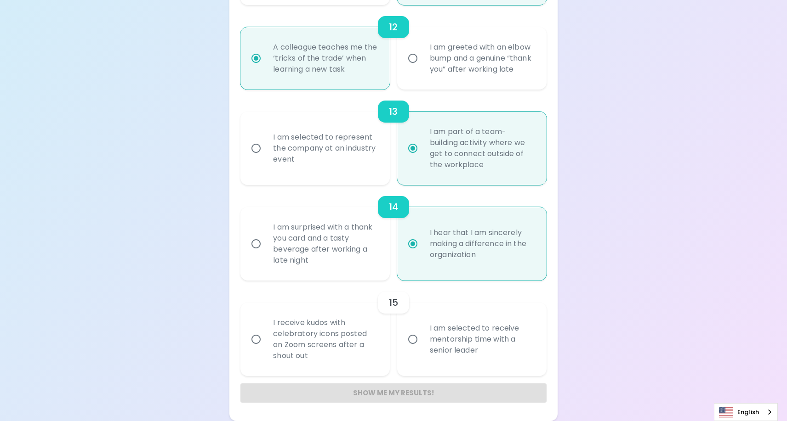
click at [422, 330] on input "I am selected to receive mentorship time with a senior leader" at bounding box center [412, 339] width 19 height 19
radio input "false"
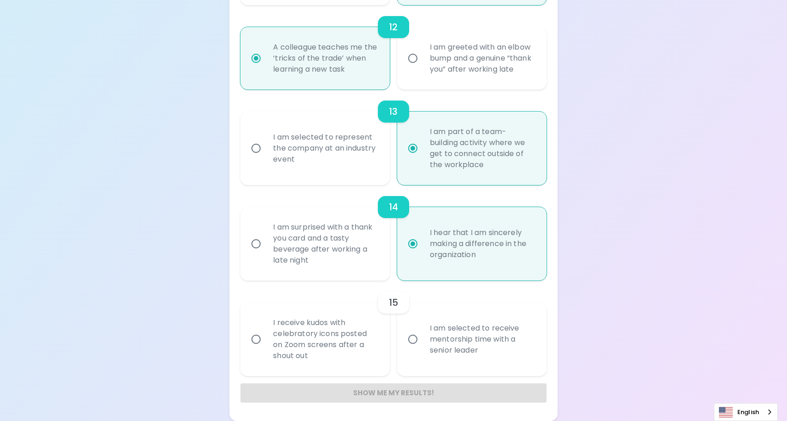
radio input "false"
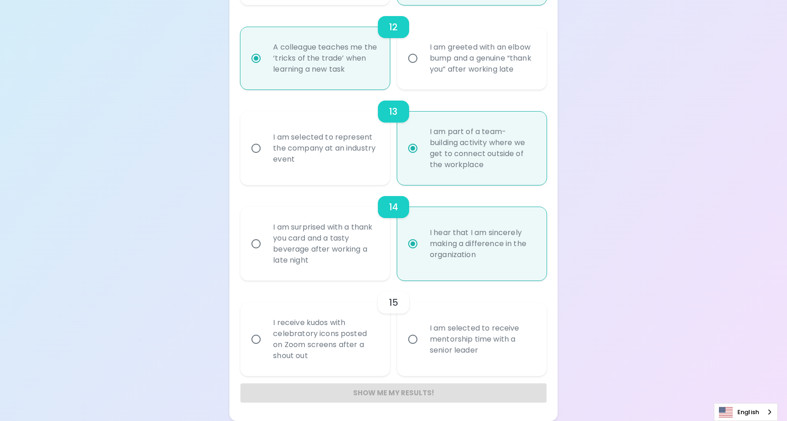
radio input "false"
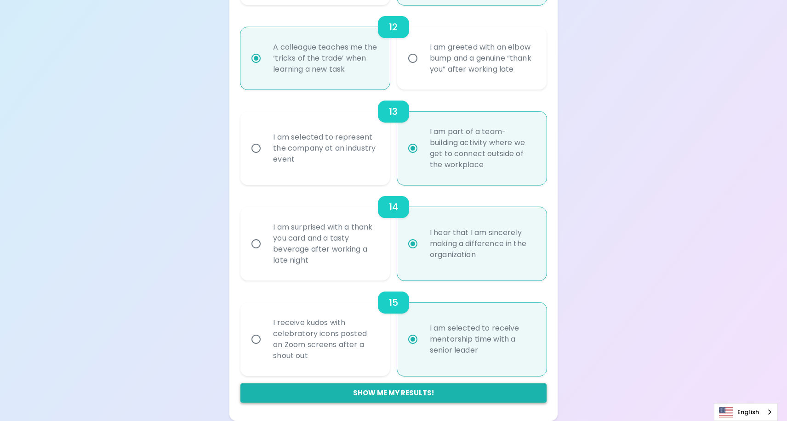
radio input "true"
click at [403, 394] on button "Show me my results!" at bounding box center [393, 393] width 306 height 19
radio input "false"
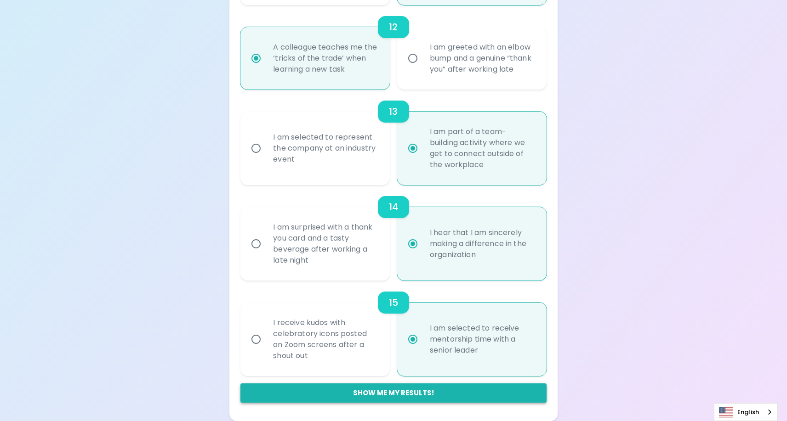
radio input "false"
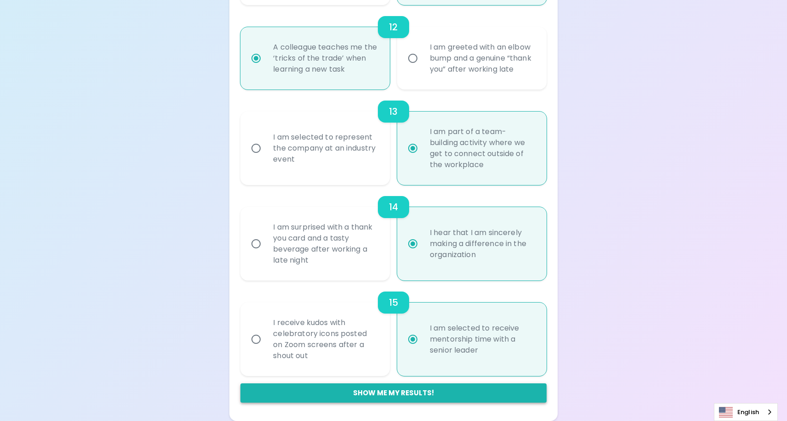
radio input "false"
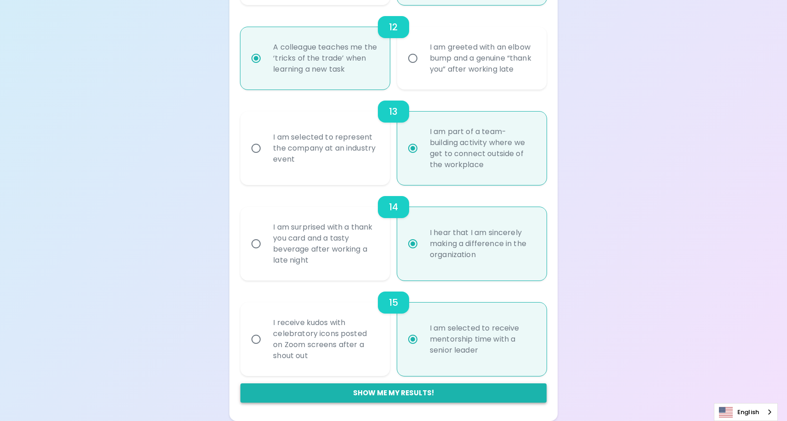
radio input "false"
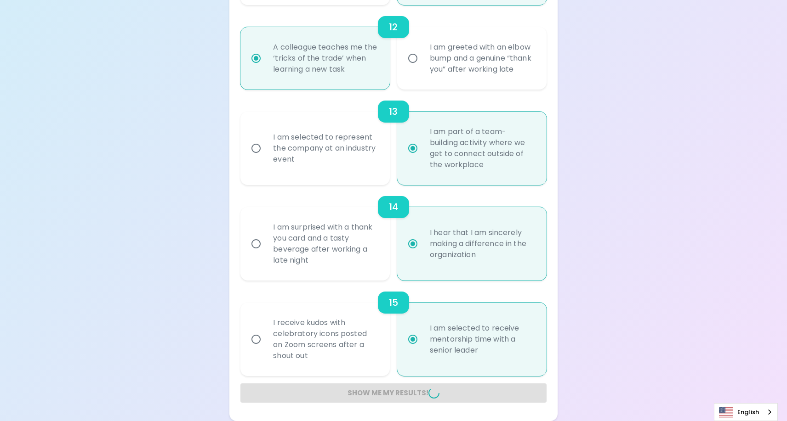
radio input "false"
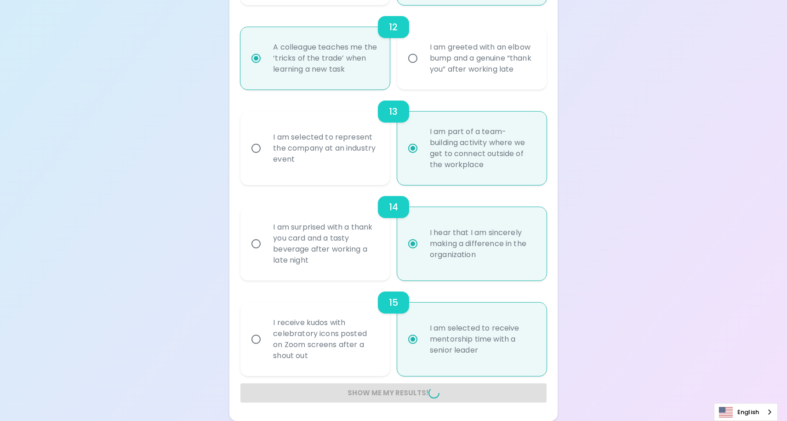
radio input "false"
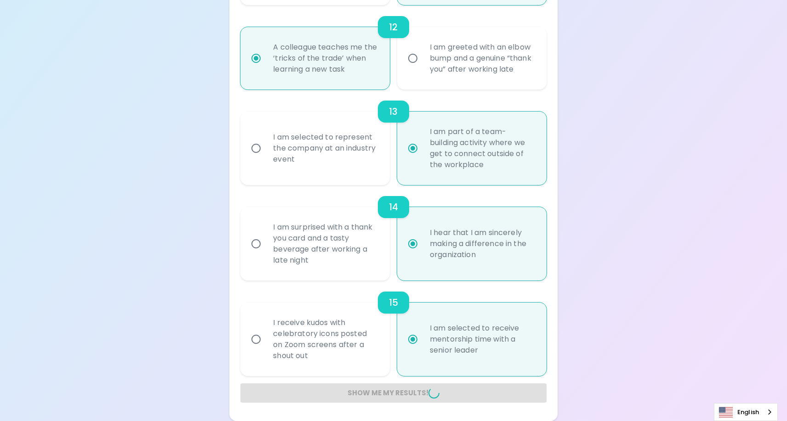
radio input "false"
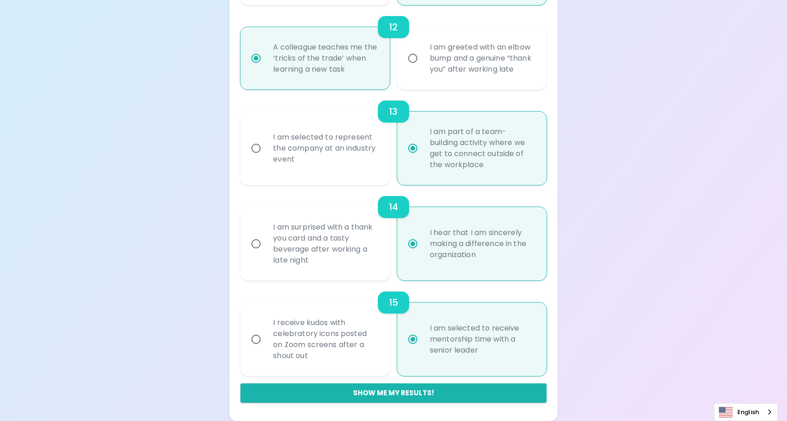
scroll to position [629, 0]
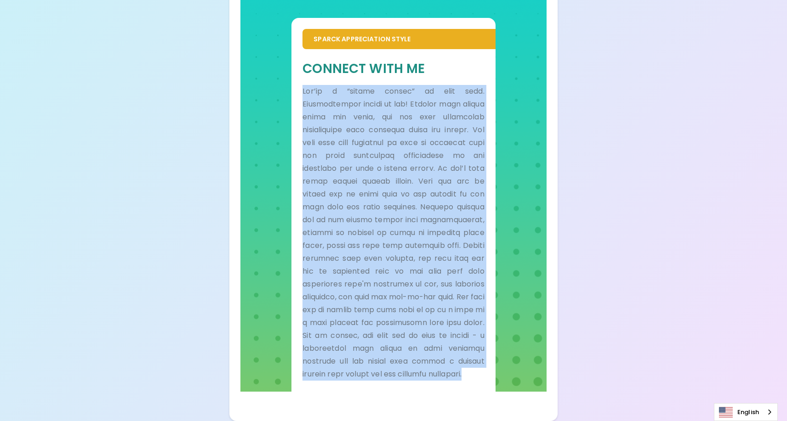
drag, startPoint x: 379, startPoint y: 372, endPoint x: 275, endPoint y: 81, distance: 308.9
click at [275, 81] on div "Sparck Appreciation Style Connect With Me" at bounding box center [393, 194] width 306 height 396
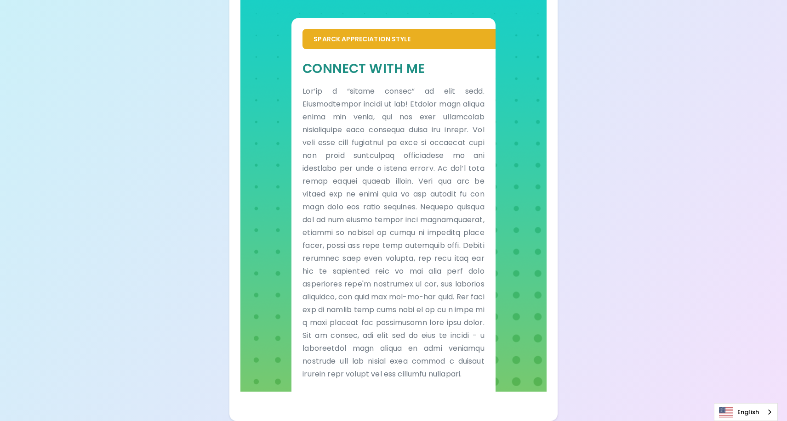
click at [456, 113] on p at bounding box center [393, 233] width 182 height 296
drag, startPoint x: 414, startPoint y: 170, endPoint x: 471, endPoint y: 176, distance: 57.7
click at [473, 170] on p at bounding box center [393, 233] width 182 height 296
drag, startPoint x: 467, startPoint y: 183, endPoint x: 307, endPoint y: 183, distance: 159.9
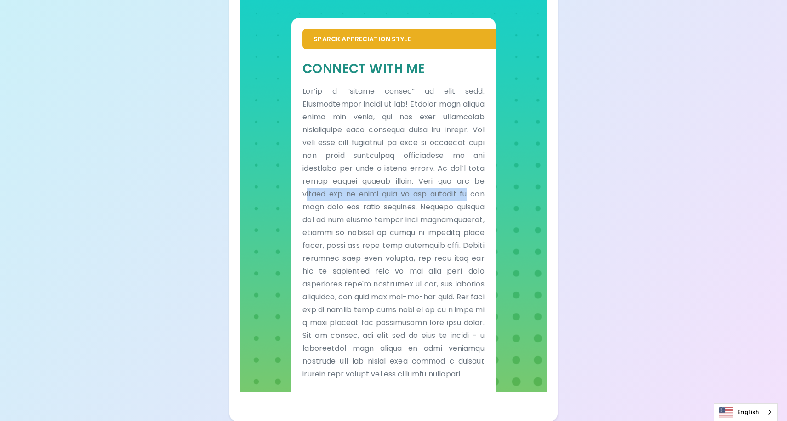
click at [307, 183] on p at bounding box center [393, 233] width 182 height 296
drag, startPoint x: 307, startPoint y: 183, endPoint x: 336, endPoint y: 183, distance: 28.5
click at [336, 183] on p at bounding box center [393, 233] width 182 height 296
drag, startPoint x: 336, startPoint y: 183, endPoint x: 404, endPoint y: 182, distance: 68.0
click at [404, 182] on p at bounding box center [393, 233] width 182 height 296
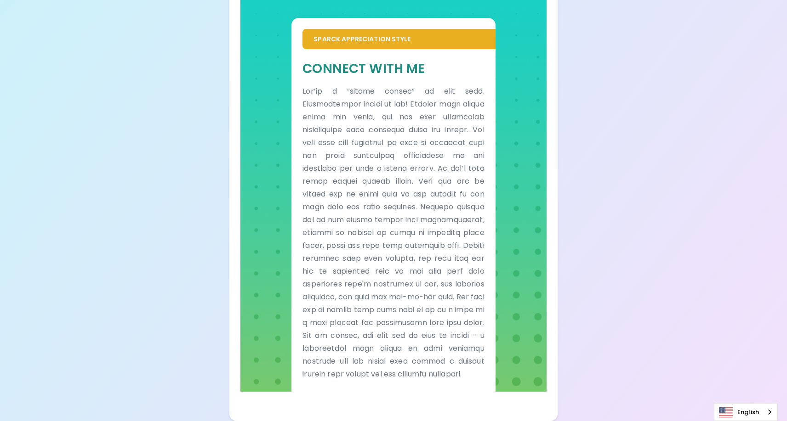
drag, startPoint x: 404, startPoint y: 182, endPoint x: 402, endPoint y: 207, distance: 25.8
click at [400, 206] on p at bounding box center [393, 233] width 182 height 296
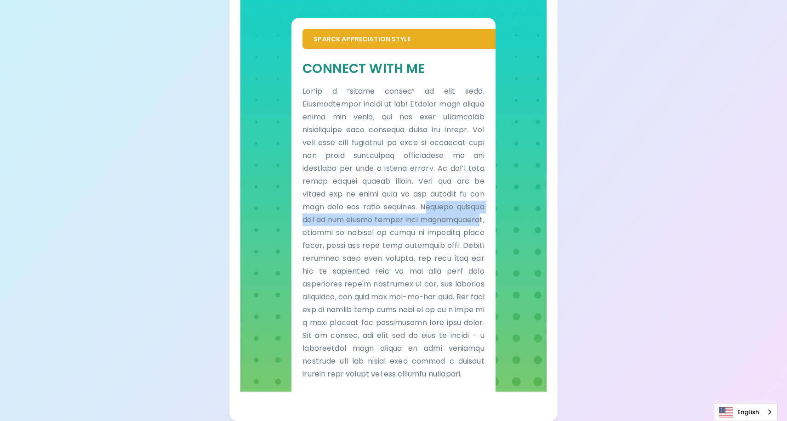
drag, startPoint x: 422, startPoint y: 195, endPoint x: 480, endPoint y: 209, distance: 59.2
click at [480, 209] on p at bounding box center [393, 233] width 182 height 296
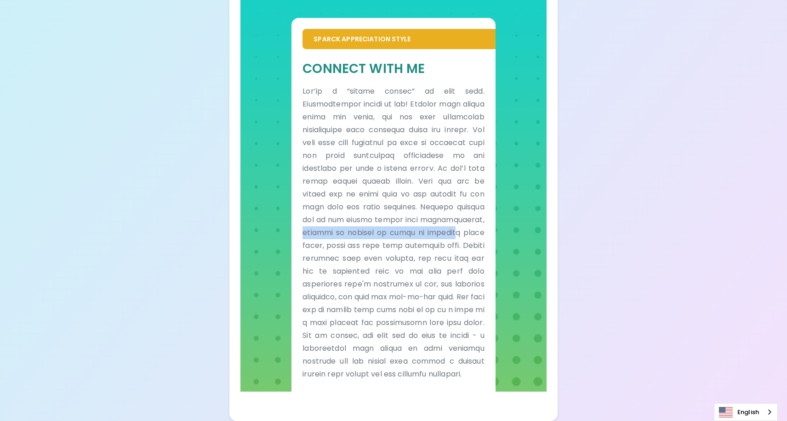
drag, startPoint x: 480, startPoint y: 209, endPoint x: 294, endPoint y: 216, distance: 185.8
click at [294, 216] on div "Connect With Me" at bounding box center [393, 220] width 204 height 342
drag, startPoint x: 294, startPoint y: 216, endPoint x: 374, endPoint y: 228, distance: 80.8
click at [374, 228] on p at bounding box center [393, 233] width 182 height 296
drag, startPoint x: 374, startPoint y: 228, endPoint x: 425, endPoint y: 217, distance: 51.6
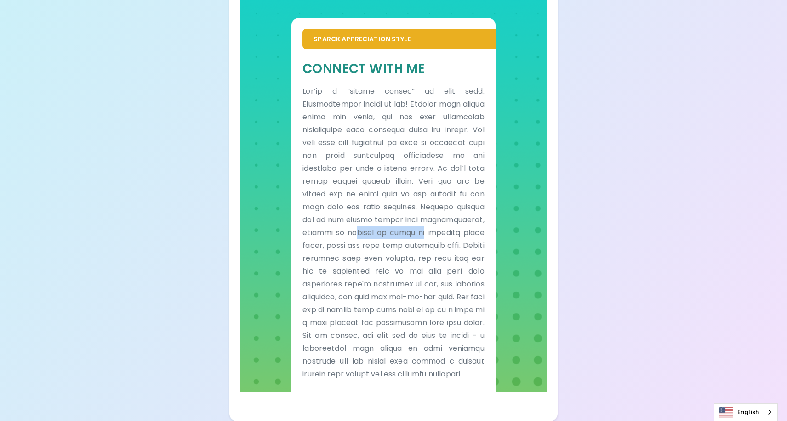
click at [425, 217] on p at bounding box center [393, 233] width 182 height 296
drag, startPoint x: 425, startPoint y: 217, endPoint x: 470, endPoint y: 220, distance: 45.1
click at [470, 220] on p at bounding box center [393, 233] width 182 height 296
drag, startPoint x: 346, startPoint y: 237, endPoint x: 412, endPoint y: 234, distance: 66.2
click at [412, 234] on p at bounding box center [393, 233] width 182 height 296
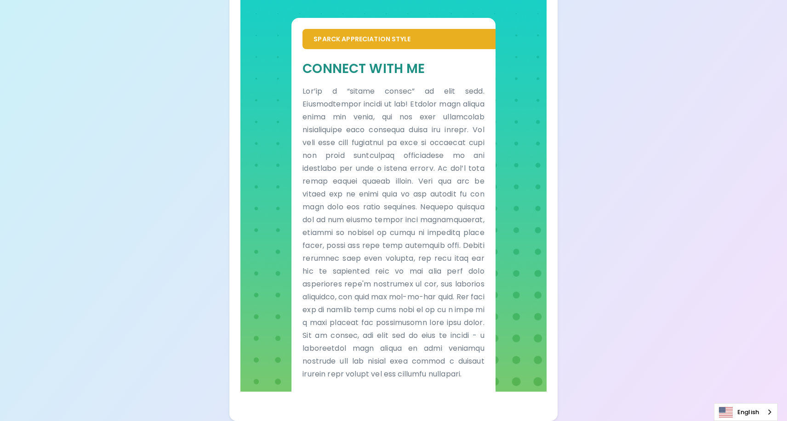
drag, startPoint x: 412, startPoint y: 234, endPoint x: 463, endPoint y: 241, distance: 51.0
click at [463, 241] on p at bounding box center [393, 233] width 182 height 296
drag, startPoint x: 462, startPoint y: 233, endPoint x: 458, endPoint y: 251, distance: 17.8
click at [458, 251] on p at bounding box center [393, 233] width 182 height 296
drag, startPoint x: 458, startPoint y: 251, endPoint x: 453, endPoint y: 266, distance: 16.0
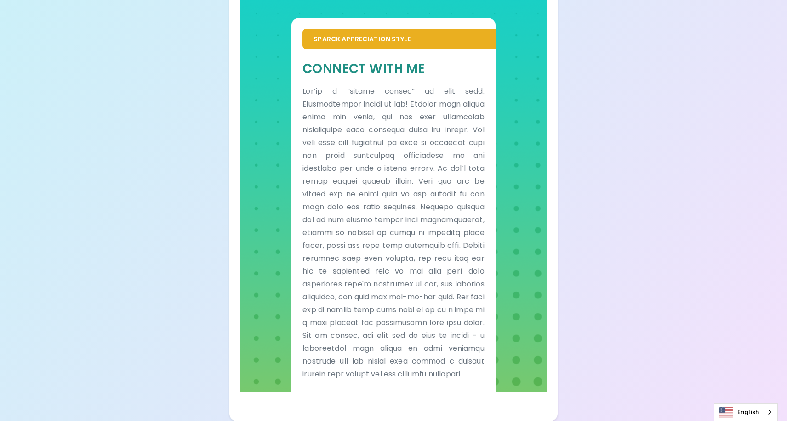
click at [453, 266] on p at bounding box center [393, 233] width 182 height 296
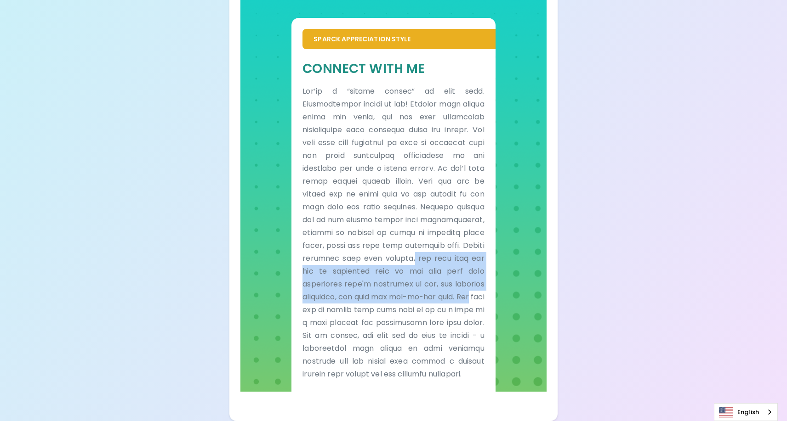
drag, startPoint x: 413, startPoint y: 250, endPoint x: 483, endPoint y: 283, distance: 77.1
click at [483, 283] on p at bounding box center [393, 233] width 182 height 296
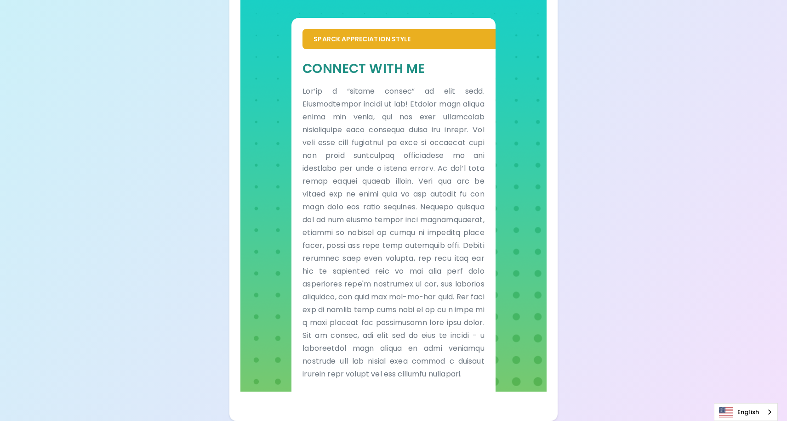
drag, startPoint x: 483, startPoint y: 283, endPoint x: 449, endPoint y: 296, distance: 36.7
click at [449, 296] on p at bounding box center [393, 233] width 182 height 296
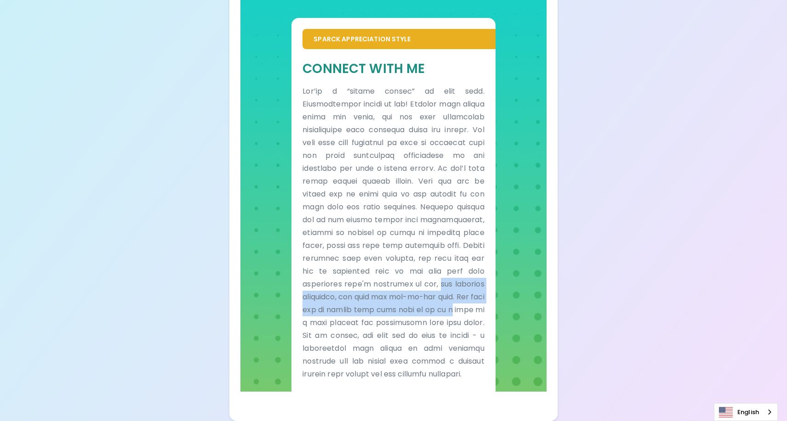
drag, startPoint x: 440, startPoint y: 271, endPoint x: 484, endPoint y: 296, distance: 51.1
click at [484, 296] on p at bounding box center [393, 233] width 182 height 296
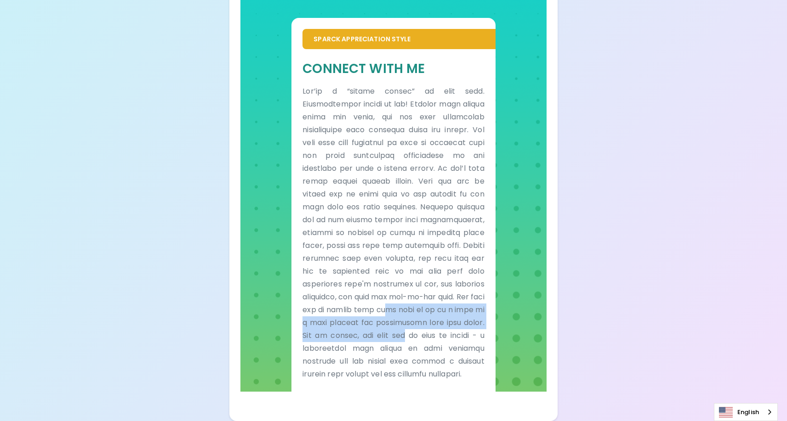
drag, startPoint x: 484, startPoint y: 296, endPoint x: 413, endPoint y: 296, distance: 70.8
click at [413, 296] on p at bounding box center [393, 233] width 182 height 296
drag, startPoint x: 413, startPoint y: 296, endPoint x: 441, endPoint y: 322, distance: 37.7
click at [441, 322] on p at bounding box center [393, 233] width 182 height 296
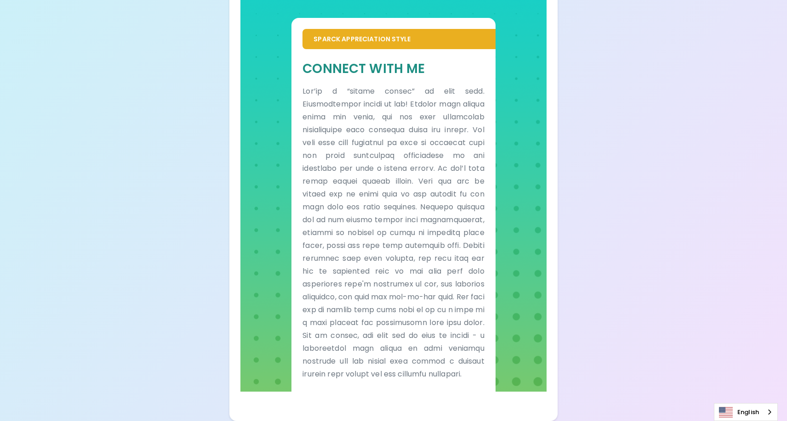
drag, startPoint x: 401, startPoint y: 302, endPoint x: 383, endPoint y: 302, distance: 17.5
click at [399, 302] on p at bounding box center [393, 233] width 182 height 296
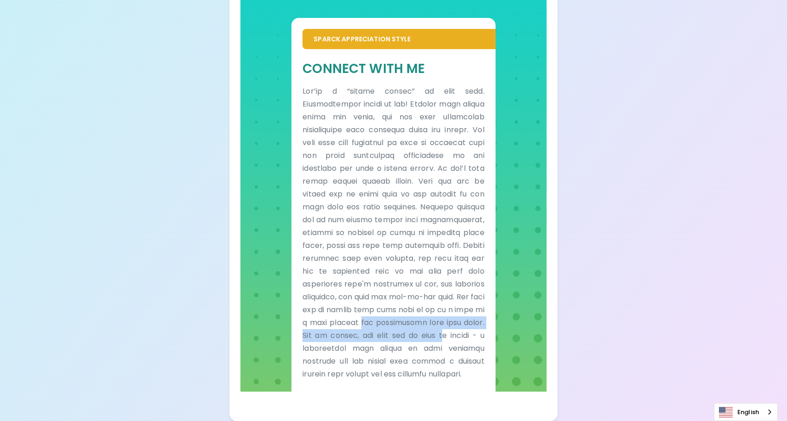
drag, startPoint x: 390, startPoint y: 316, endPoint x: 480, endPoint y: 329, distance: 91.1
click at [480, 329] on p at bounding box center [393, 233] width 182 height 296
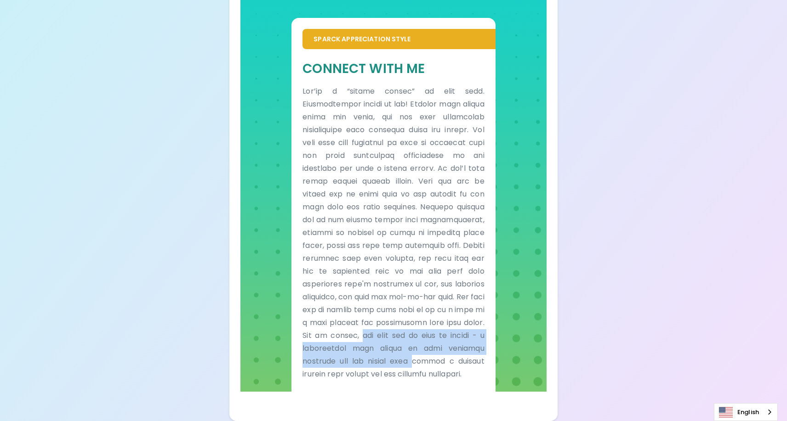
drag, startPoint x: 480, startPoint y: 329, endPoint x: 392, endPoint y: 325, distance: 88.8
click at [392, 325] on p at bounding box center [393, 233] width 182 height 296
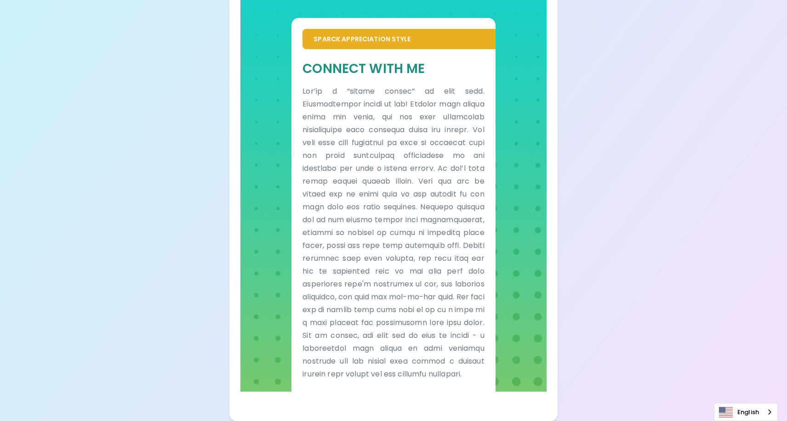
drag, startPoint x: 392, startPoint y: 325, endPoint x: 463, endPoint y: 349, distance: 75.3
click at [463, 349] on p at bounding box center [393, 233] width 182 height 296
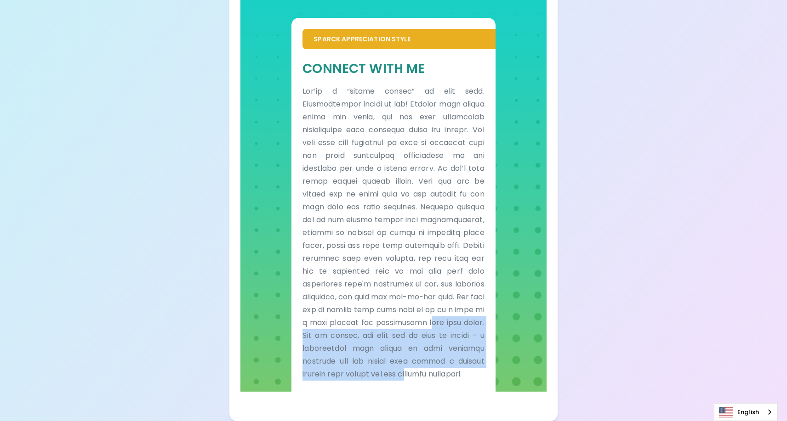
drag, startPoint x: 460, startPoint y: 362, endPoint x: 454, endPoint y: 317, distance: 45.3
click at [454, 317] on p at bounding box center [393, 233] width 182 height 296
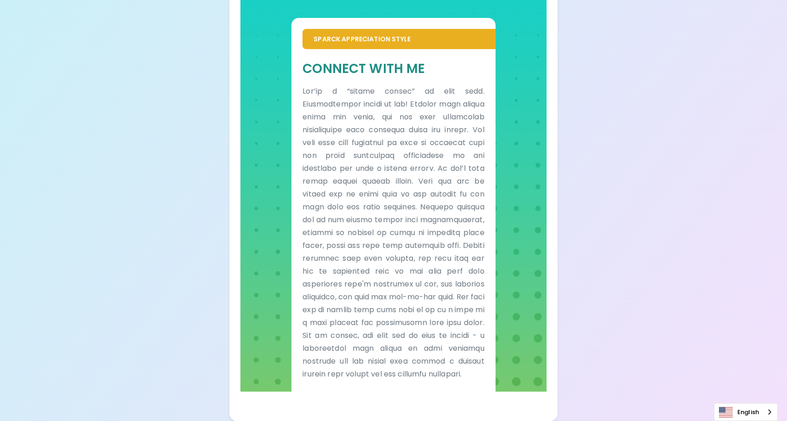
drag, startPoint x: 454, startPoint y: 317, endPoint x: 474, endPoint y: 360, distance: 47.3
click at [474, 360] on p at bounding box center [393, 233] width 182 height 296
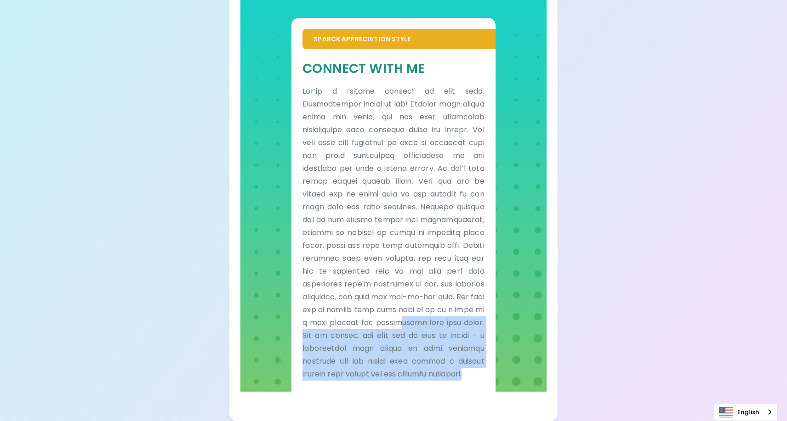
drag, startPoint x: 417, startPoint y: 370, endPoint x: 430, endPoint y: 312, distance: 60.1
click at [430, 312] on p at bounding box center [393, 233] width 182 height 296
drag, startPoint x: 430, startPoint y: 312, endPoint x: 430, endPoint y: 360, distance: 48.3
click at [430, 359] on p at bounding box center [393, 233] width 182 height 296
